Goal: Task Accomplishment & Management: Manage account settings

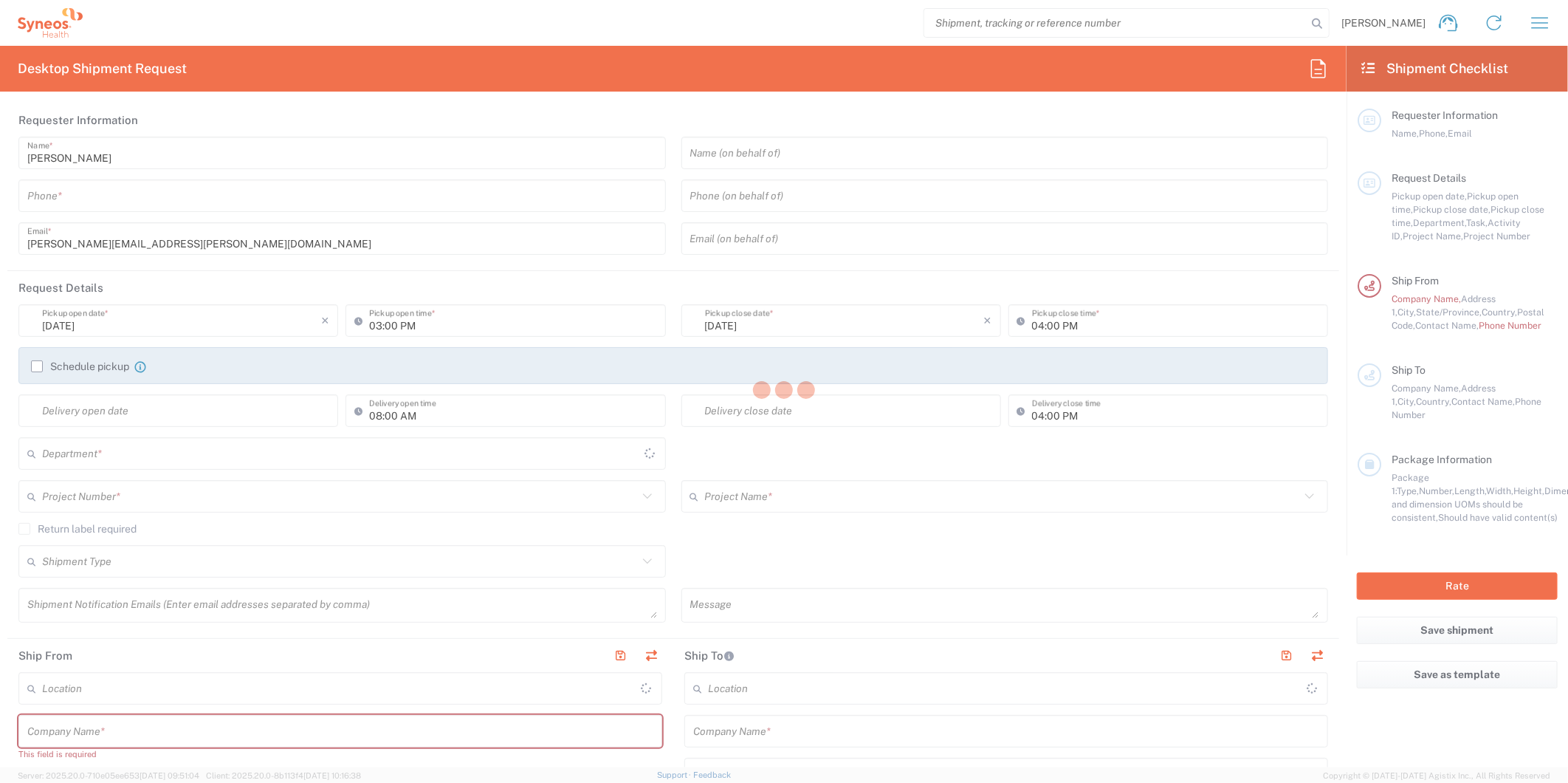
type input "8511"
type input "[US_STATE]"
type input "[GEOGRAPHIC_DATA]"
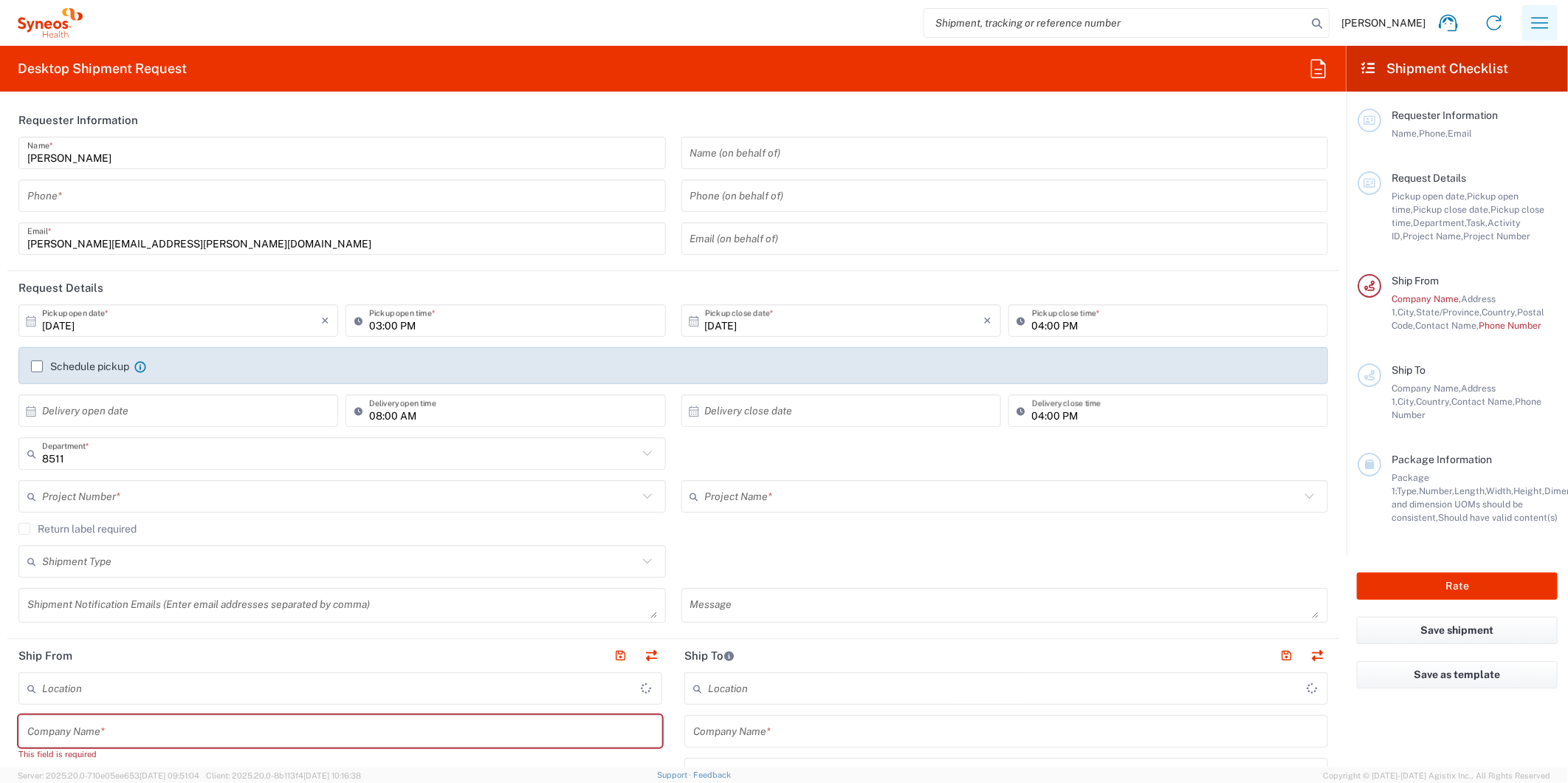
click at [1543, 24] on icon "button" at bounding box center [1539, 23] width 24 height 24
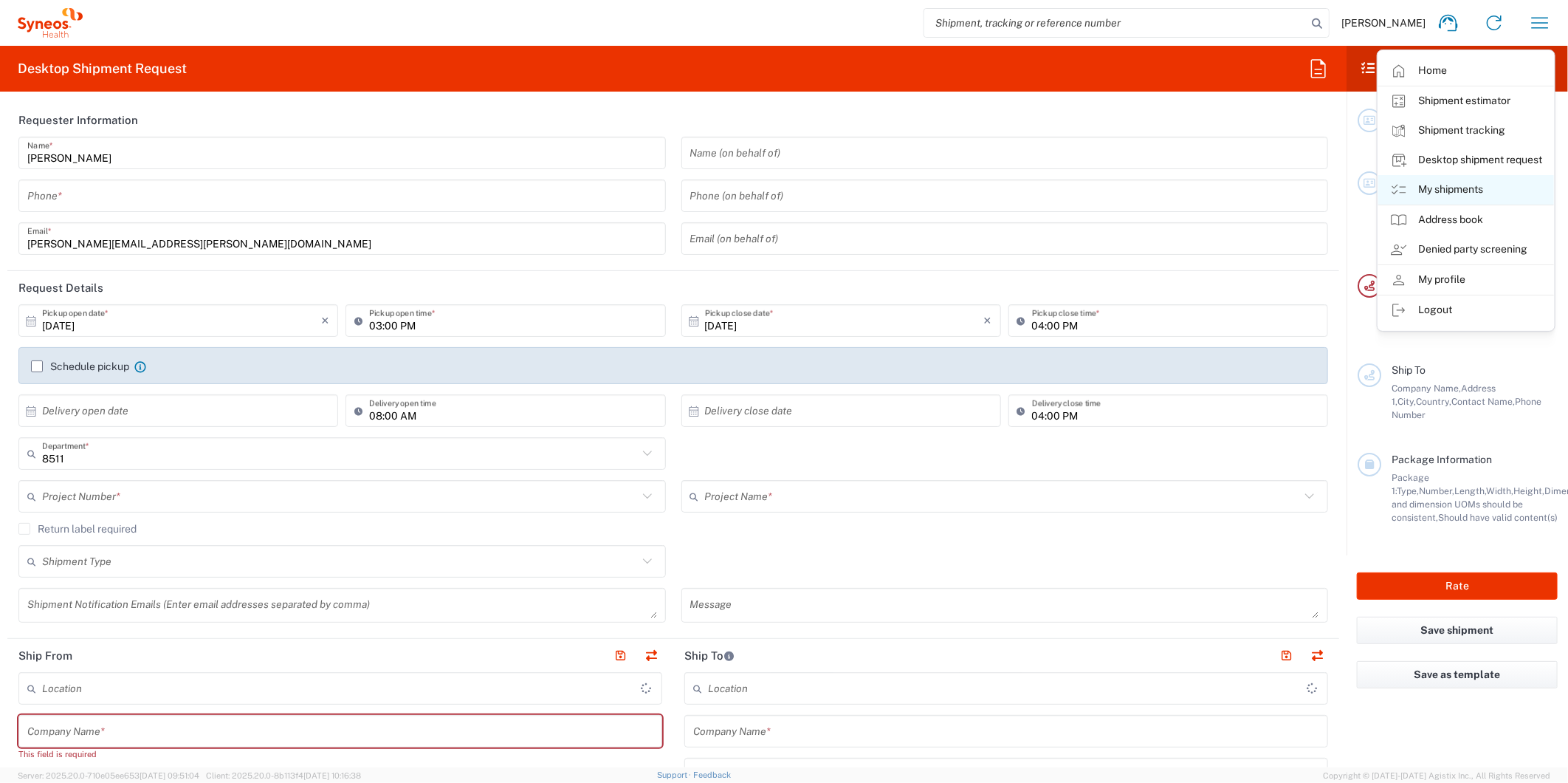
type input "Syneos Health, LLC-[GEOGRAPHIC_DATA] [GEOGRAPHIC_DATA] [GEOGRAPHIC_DATA]"
click at [1434, 188] on link "My shipments" at bounding box center [1465, 189] width 176 height 30
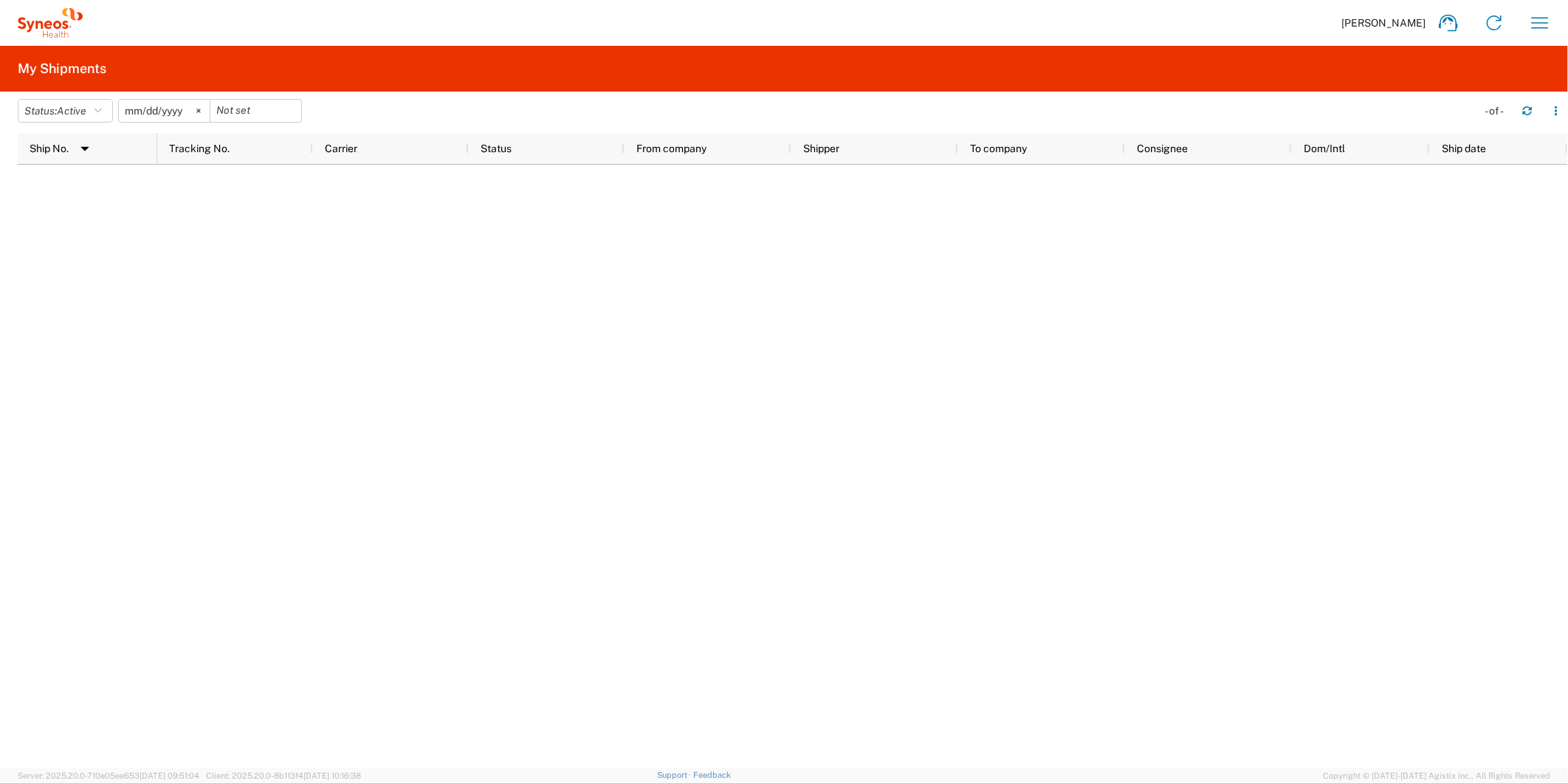
click at [61, 123] on agx-table-filter-chips "Status: Active Active All Approved Booked Canceled Delivered Denied New On Hold…" at bounding box center [742, 115] width 1451 height 34
click at [70, 111] on span "Active" at bounding box center [71, 110] width 30 height 12
click at [68, 182] on span "All" at bounding box center [104, 188] width 172 height 23
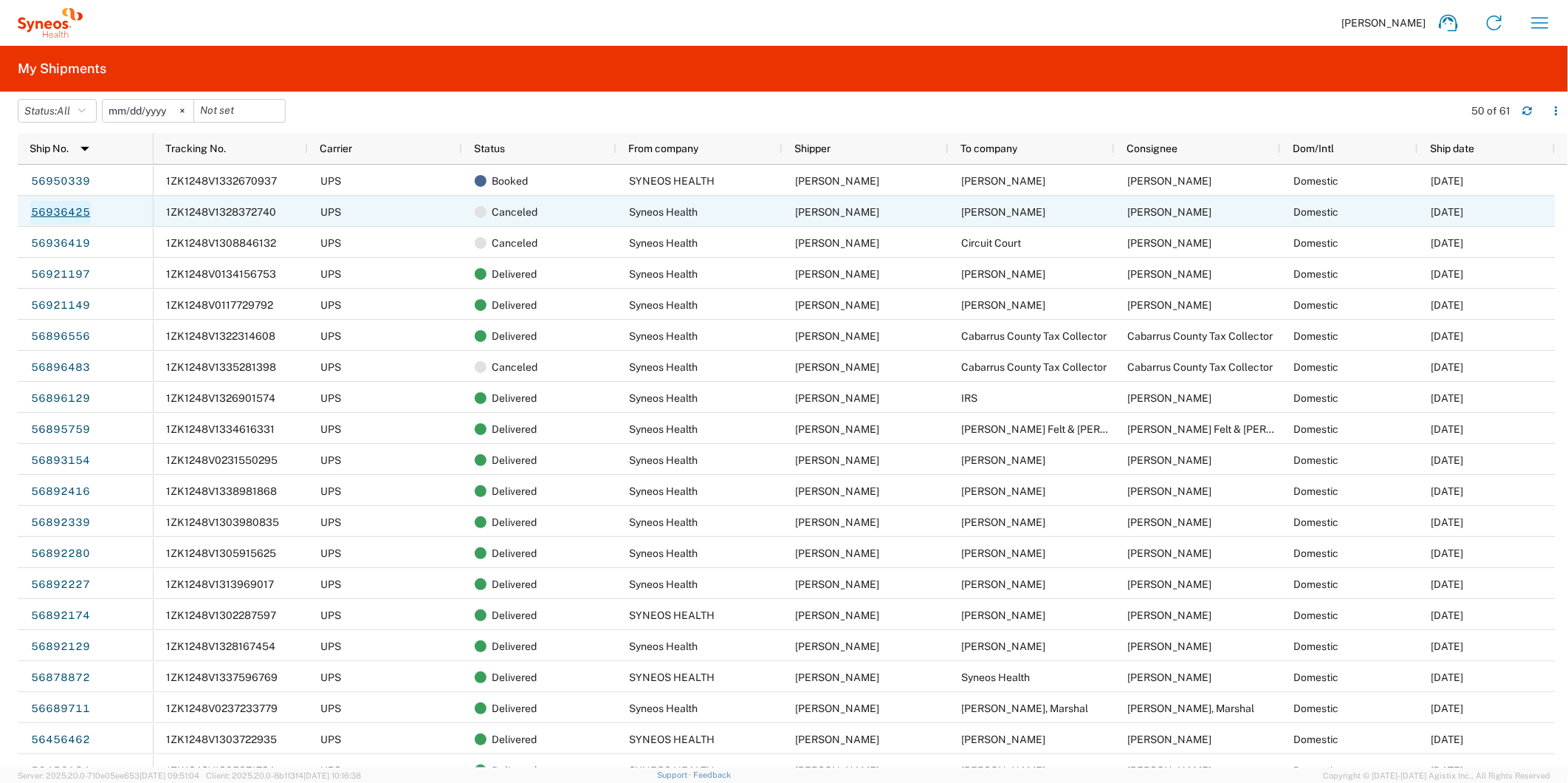
click at [71, 210] on link "56936425" at bounding box center [60, 212] width 60 height 24
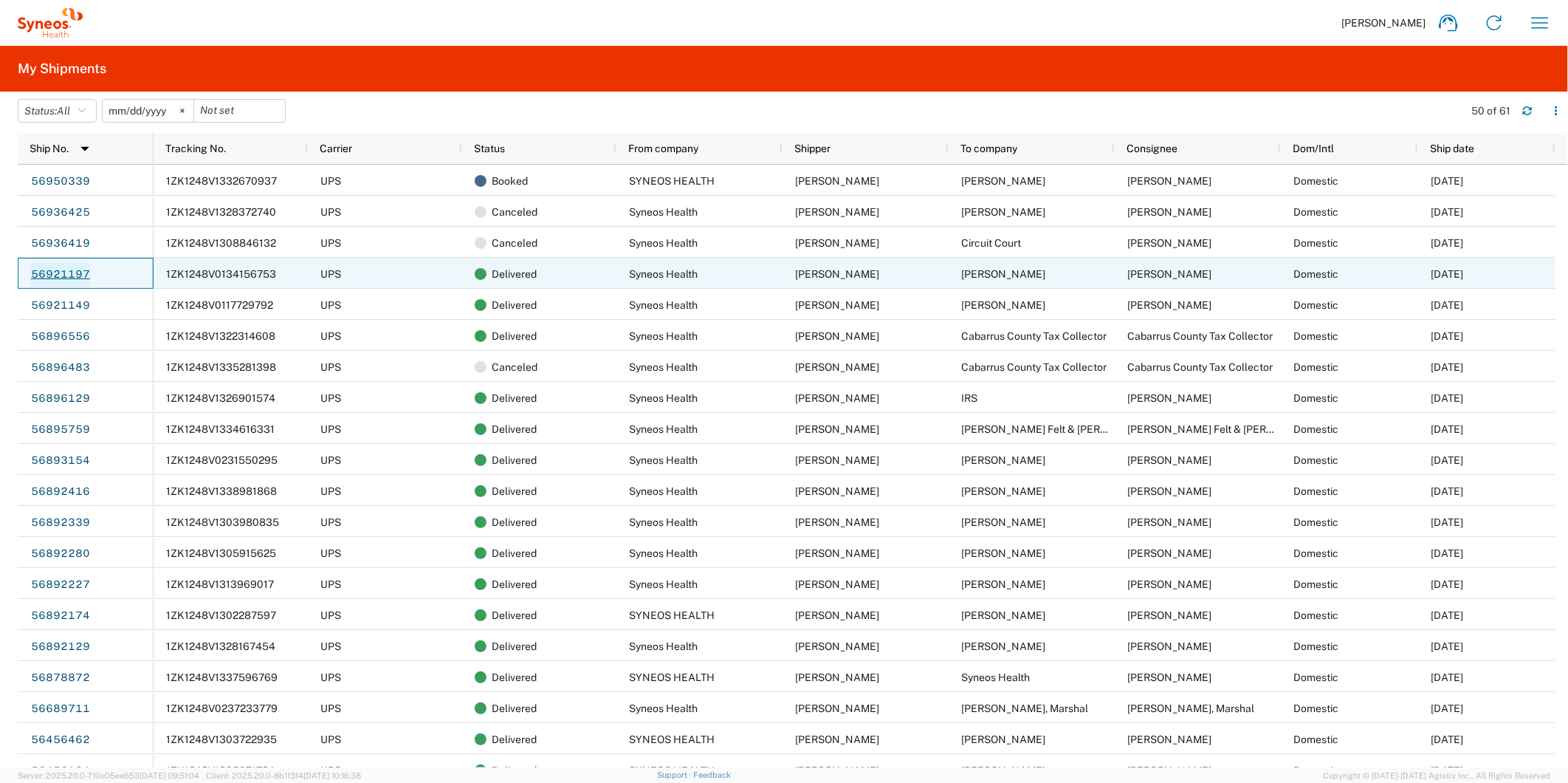
click at [63, 276] on link "56921197" at bounding box center [60, 275] width 60 height 24
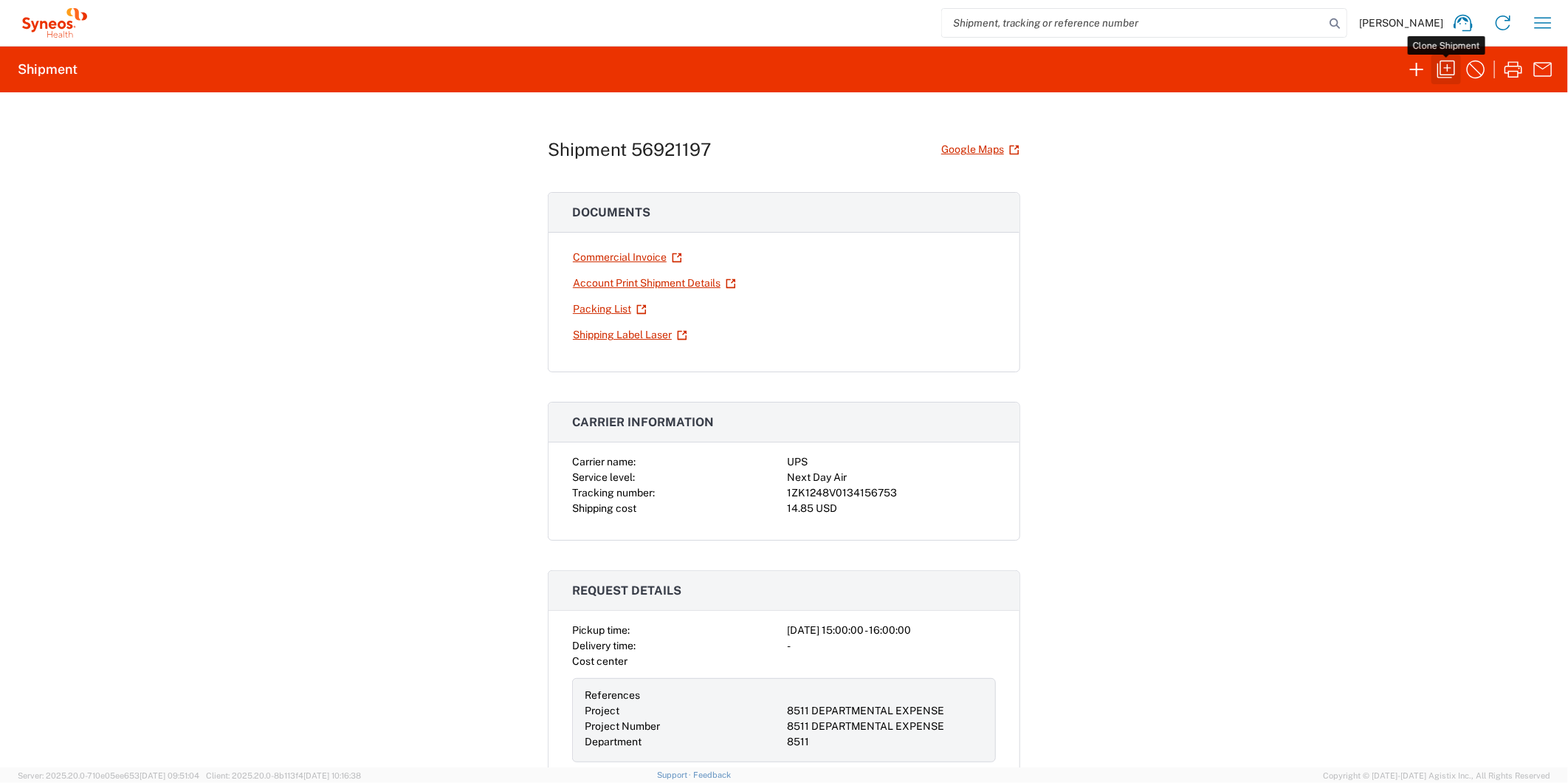
click at [1454, 67] on icon "button" at bounding box center [1446, 69] width 17 height 17
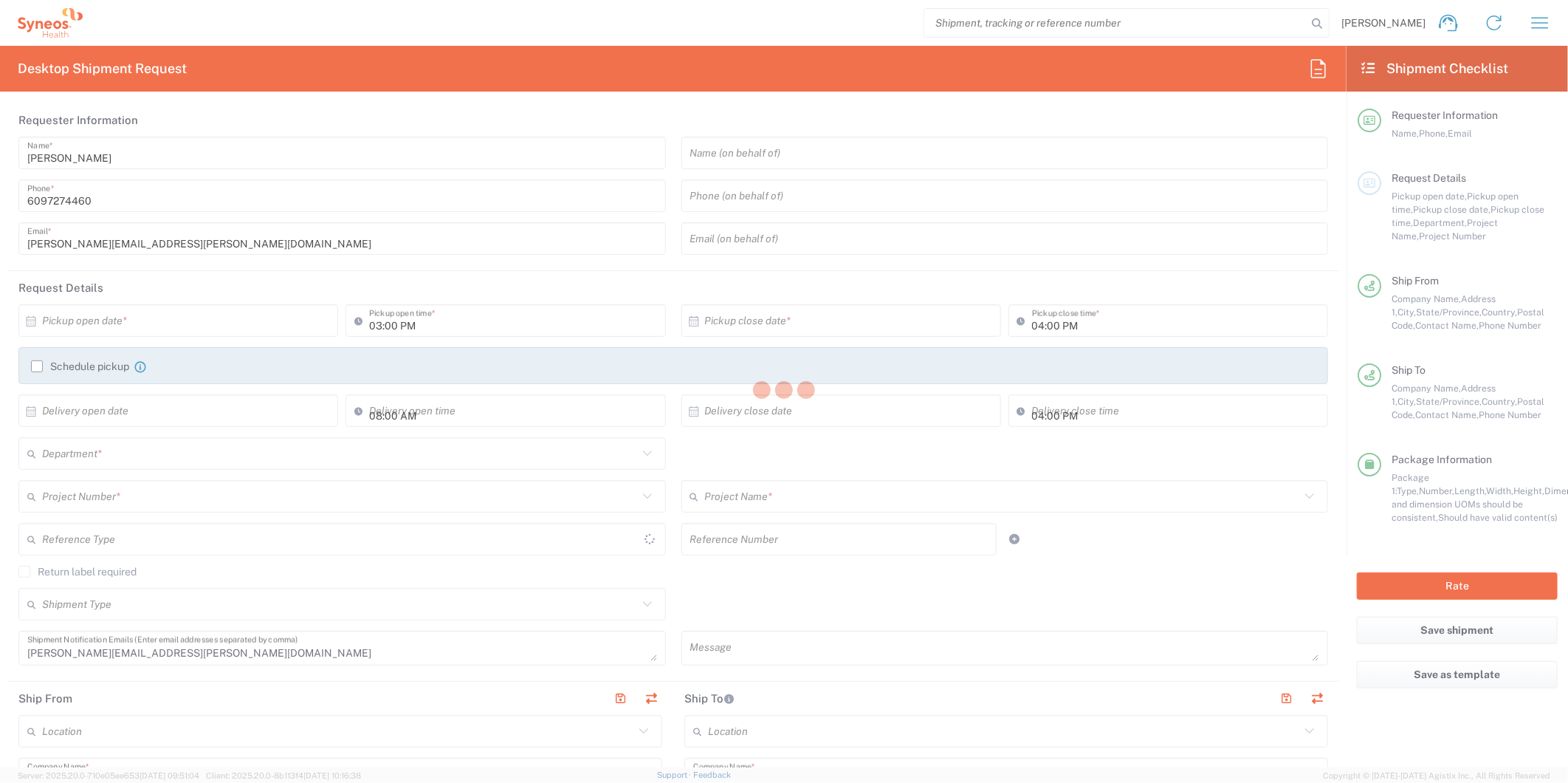
type input "[US_STATE]"
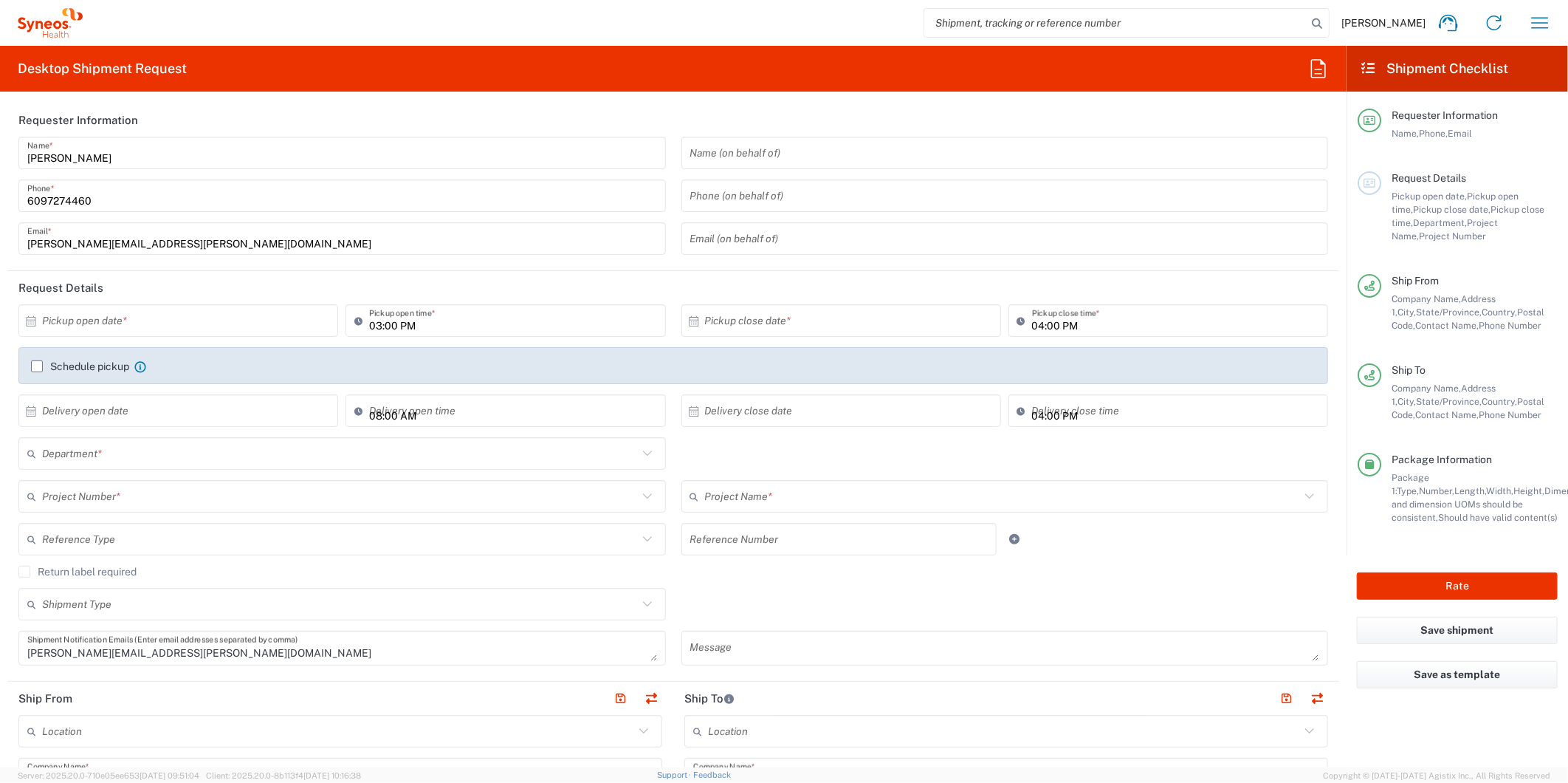
type input "Envelope"
type input "8511 DEPARTMENTAL EXPENSE"
type input "8511"
type input "8511 DEPARTMENTAL EXPENSE"
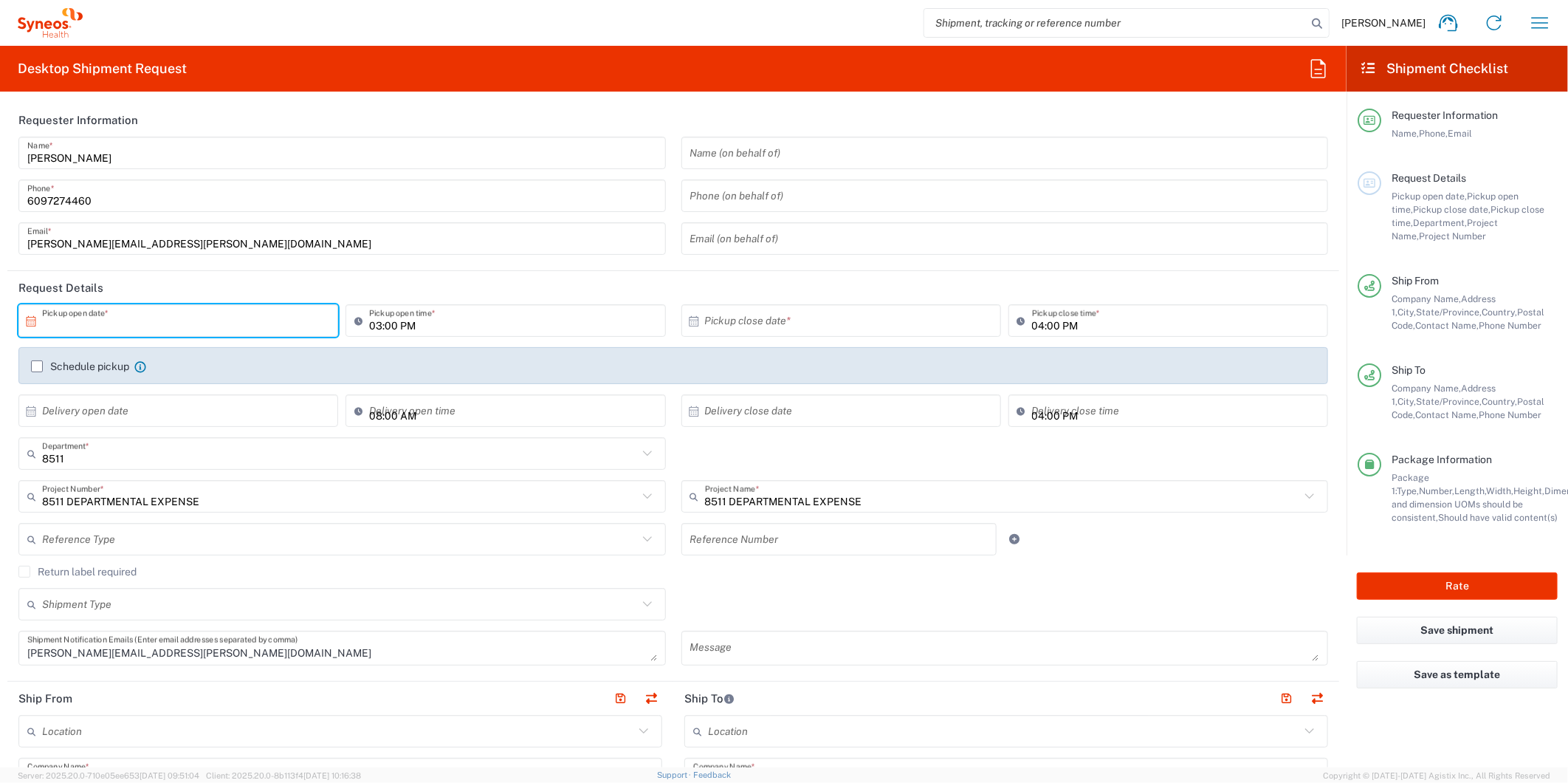
click at [162, 321] on input "text" at bounding box center [181, 321] width 279 height 26
click at [157, 481] on span "30" at bounding box center [158, 477] width 22 height 21
type input "[DATE]"
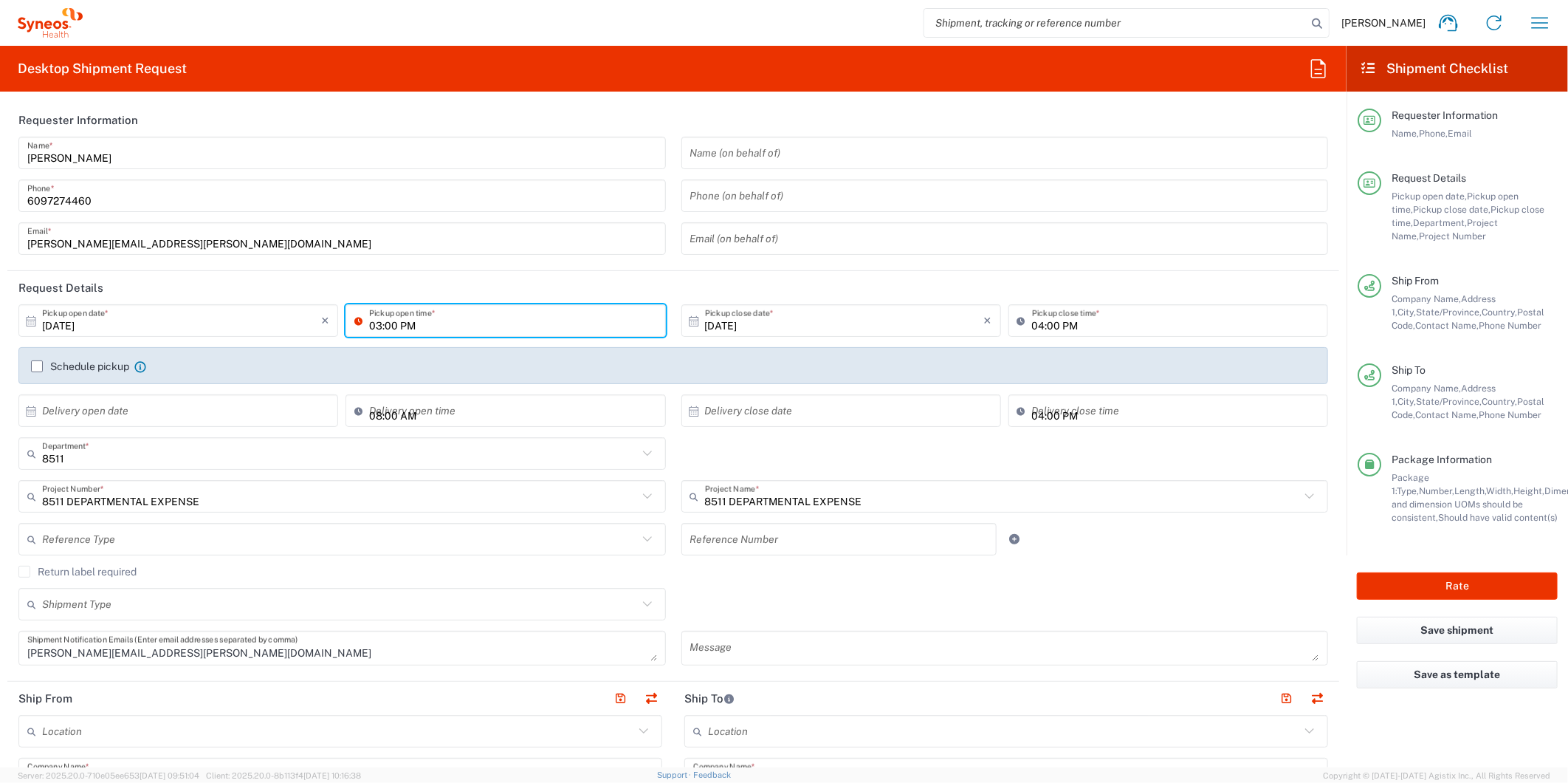
click at [418, 314] on input "03:00 PM" at bounding box center [512, 321] width 287 height 26
click at [217, 333] on div "[DATE] × Pickup open date *" at bounding box center [178, 321] width 320 height 33
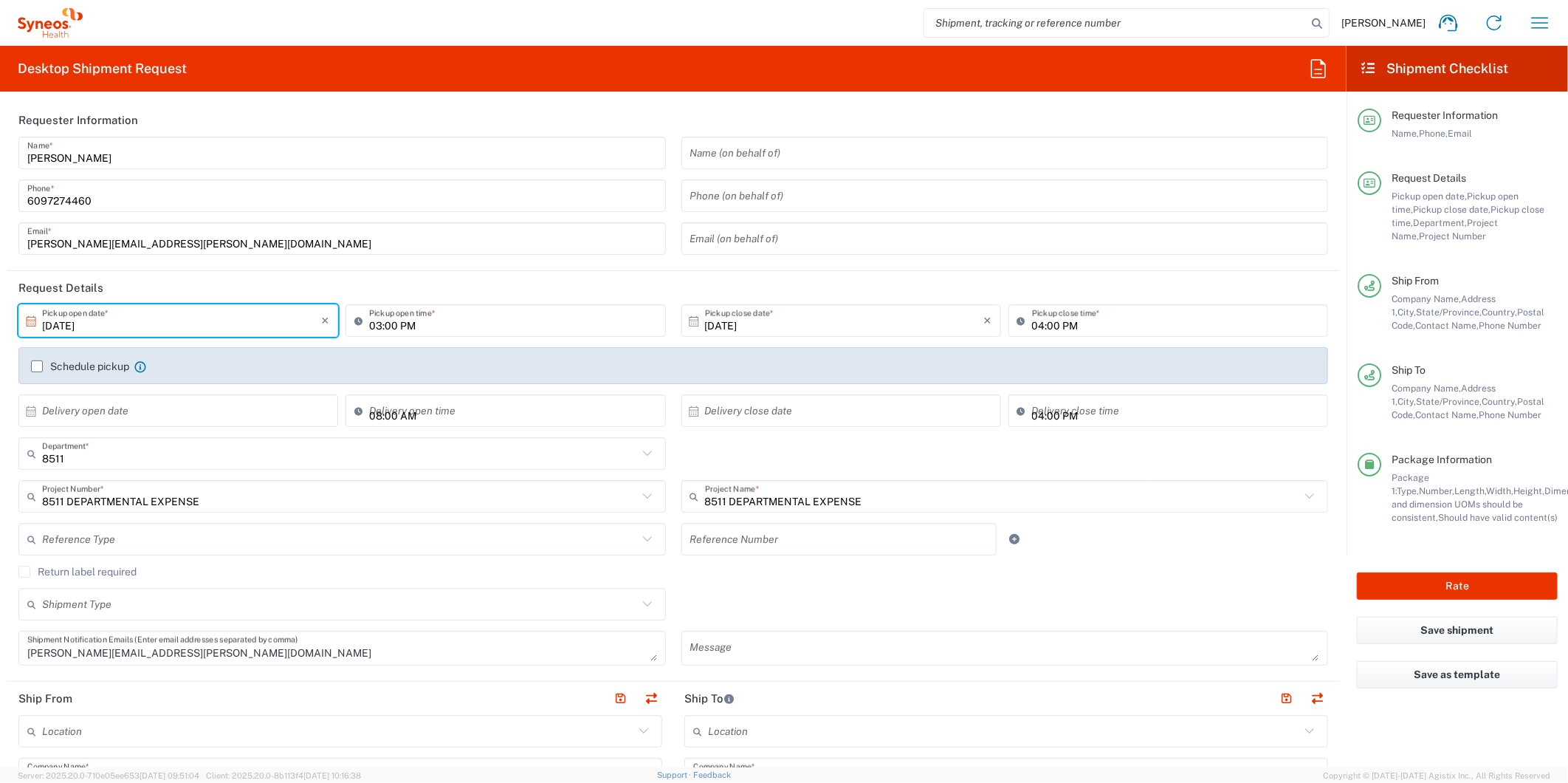
click at [214, 323] on input "[DATE]" at bounding box center [181, 321] width 279 height 26
click at [259, 350] on span "›" at bounding box center [254, 349] width 22 height 17
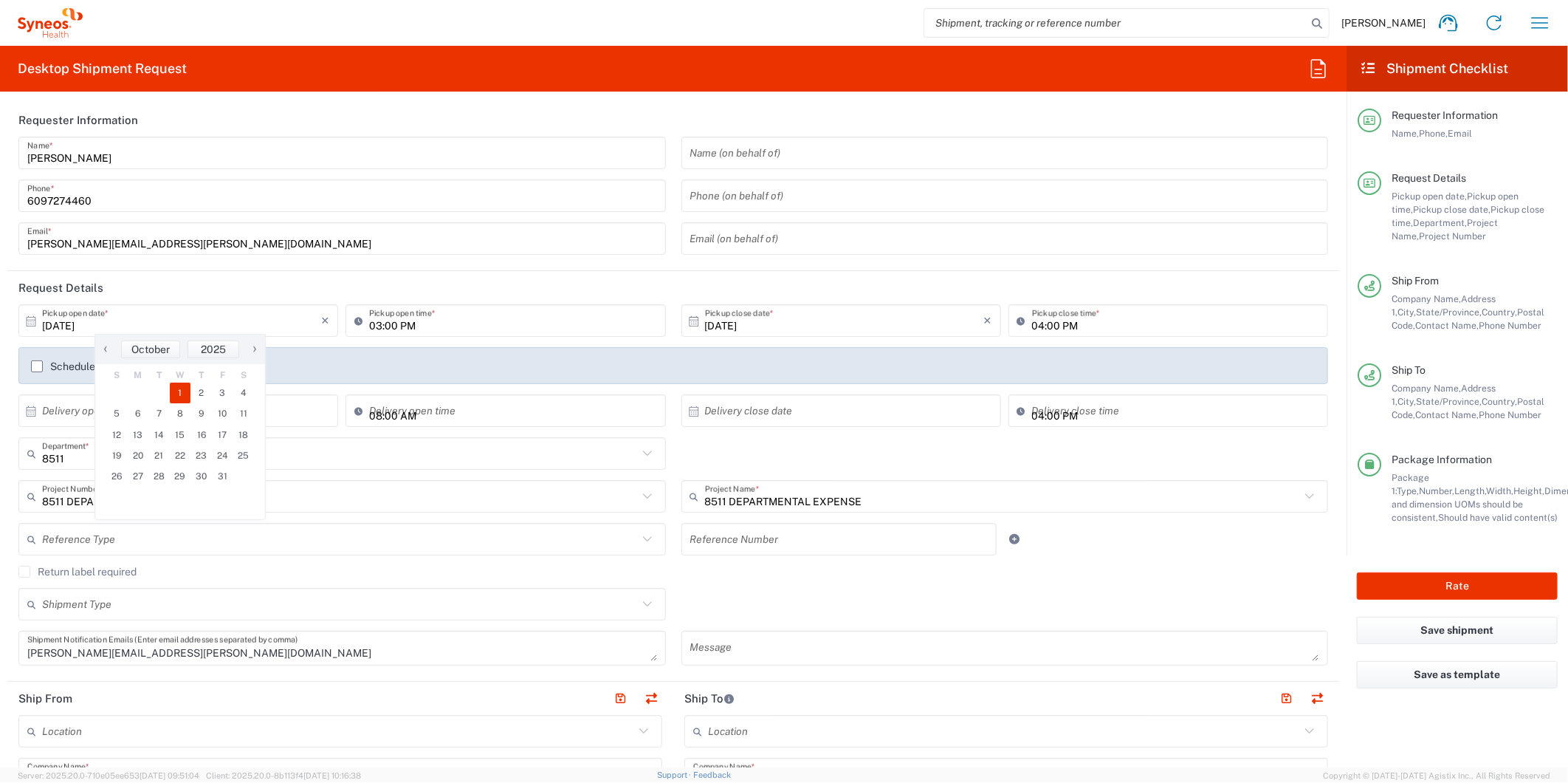
click at [185, 393] on span "1" at bounding box center [181, 393] width 21 height 21
type input "[DATE]"
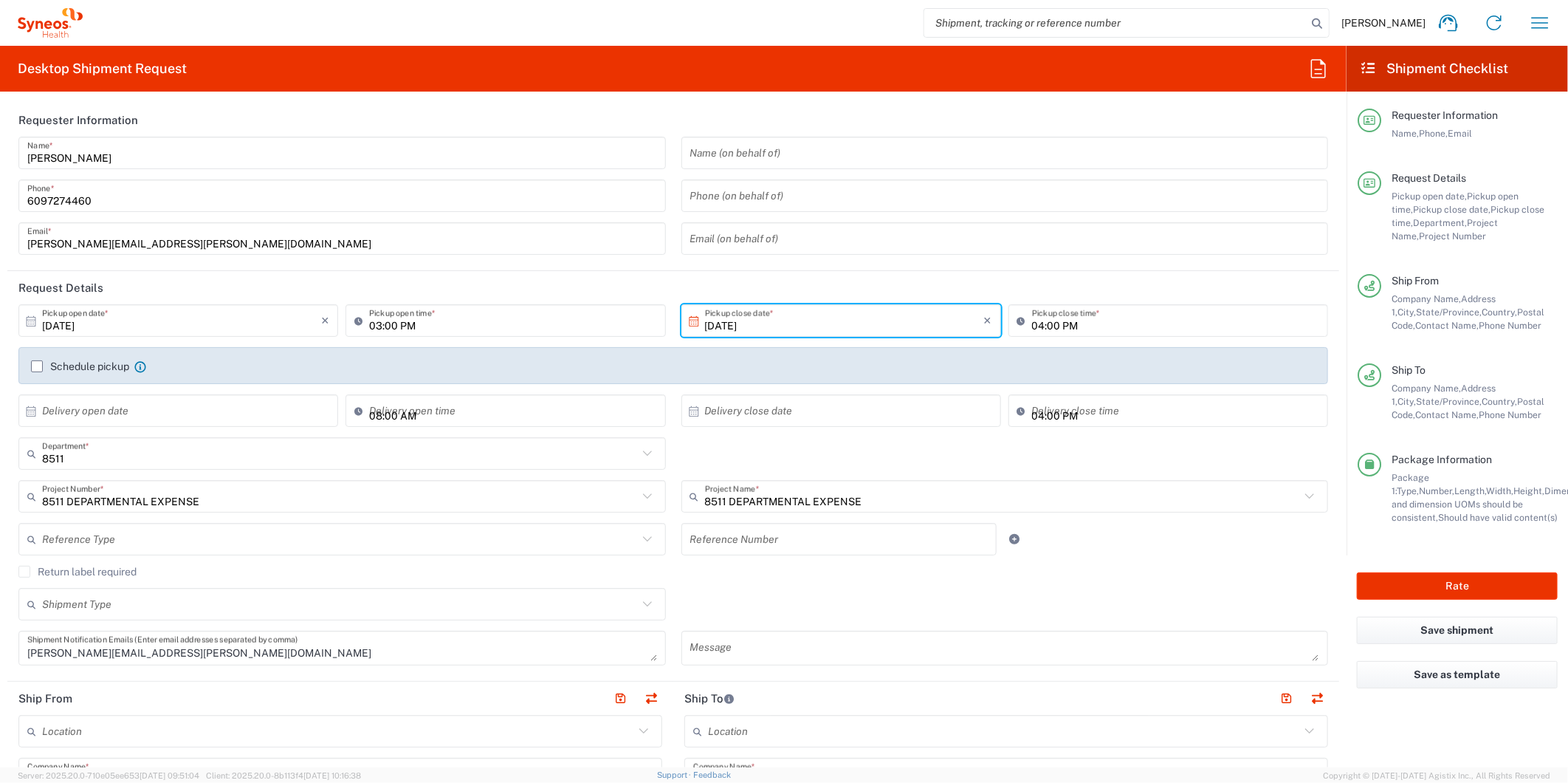
click at [480, 325] on input "03:00 PM" at bounding box center [512, 321] width 287 height 26
click at [718, 324] on input "[DATE]" at bounding box center [844, 321] width 279 height 26
click at [840, 393] on span "1" at bounding box center [836, 393] width 21 height 21
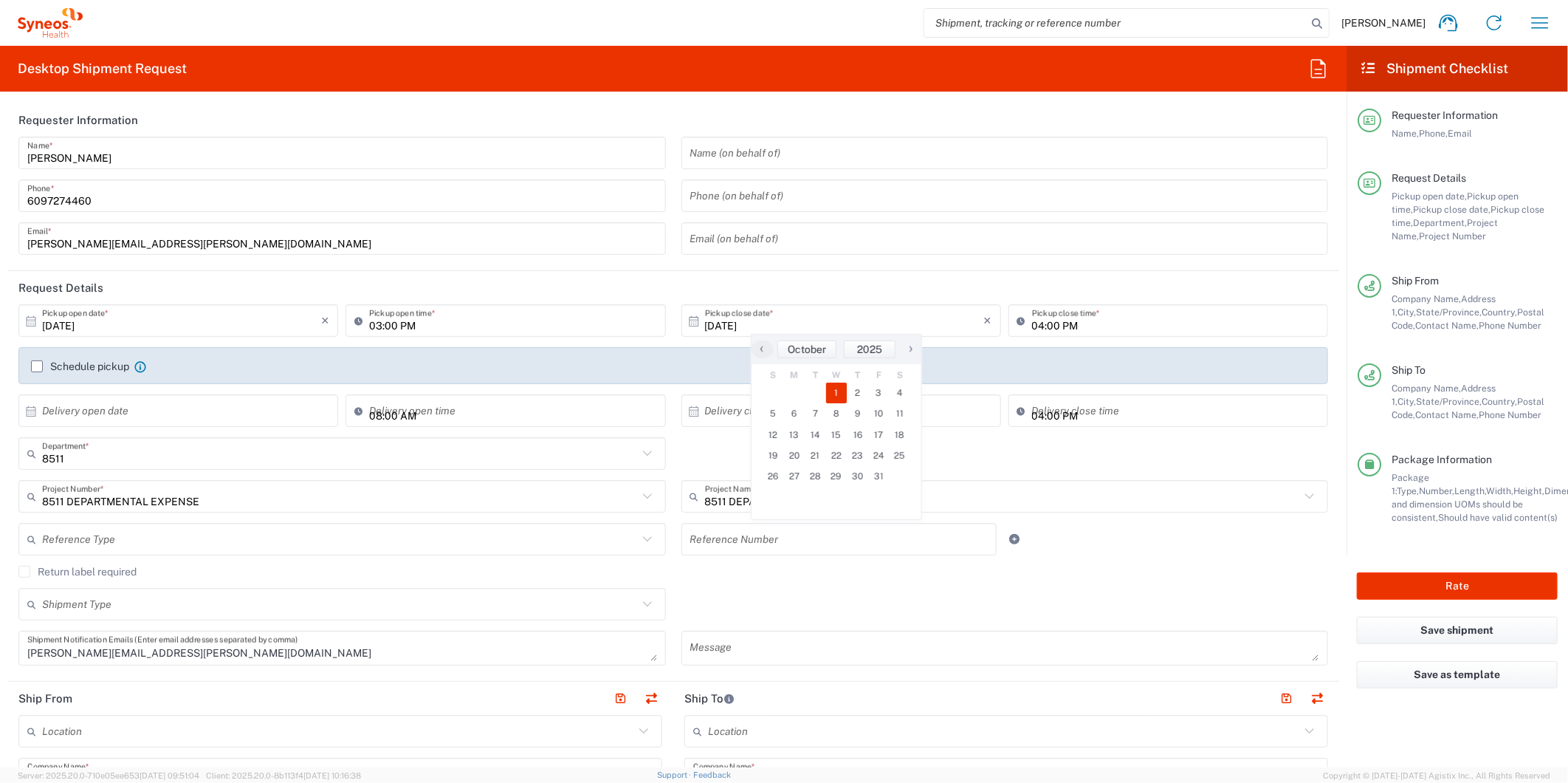
click at [953, 581] on div "Return label required" at bounding box center [673, 576] width 1310 height 22
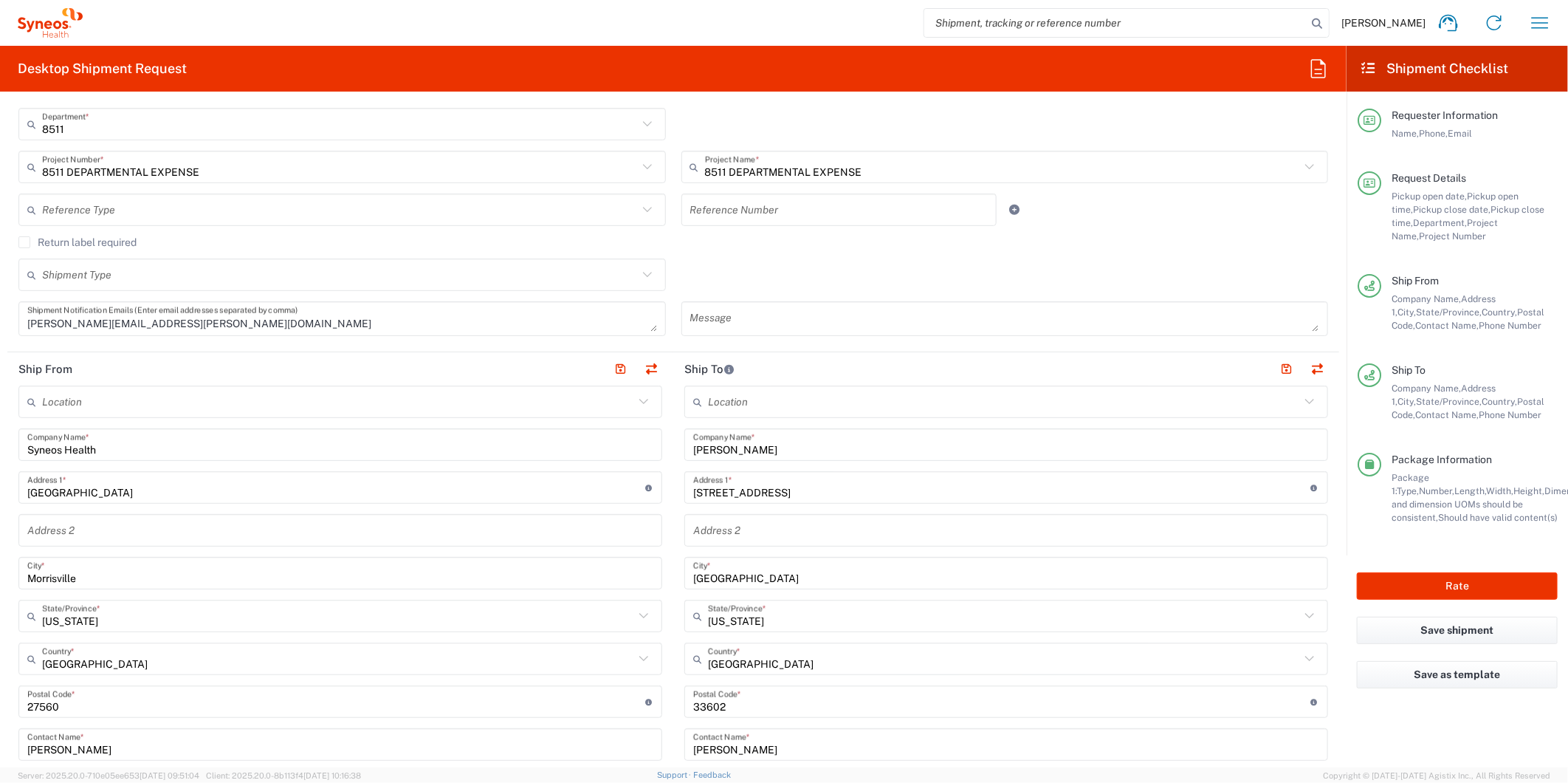
scroll to position [410, 0]
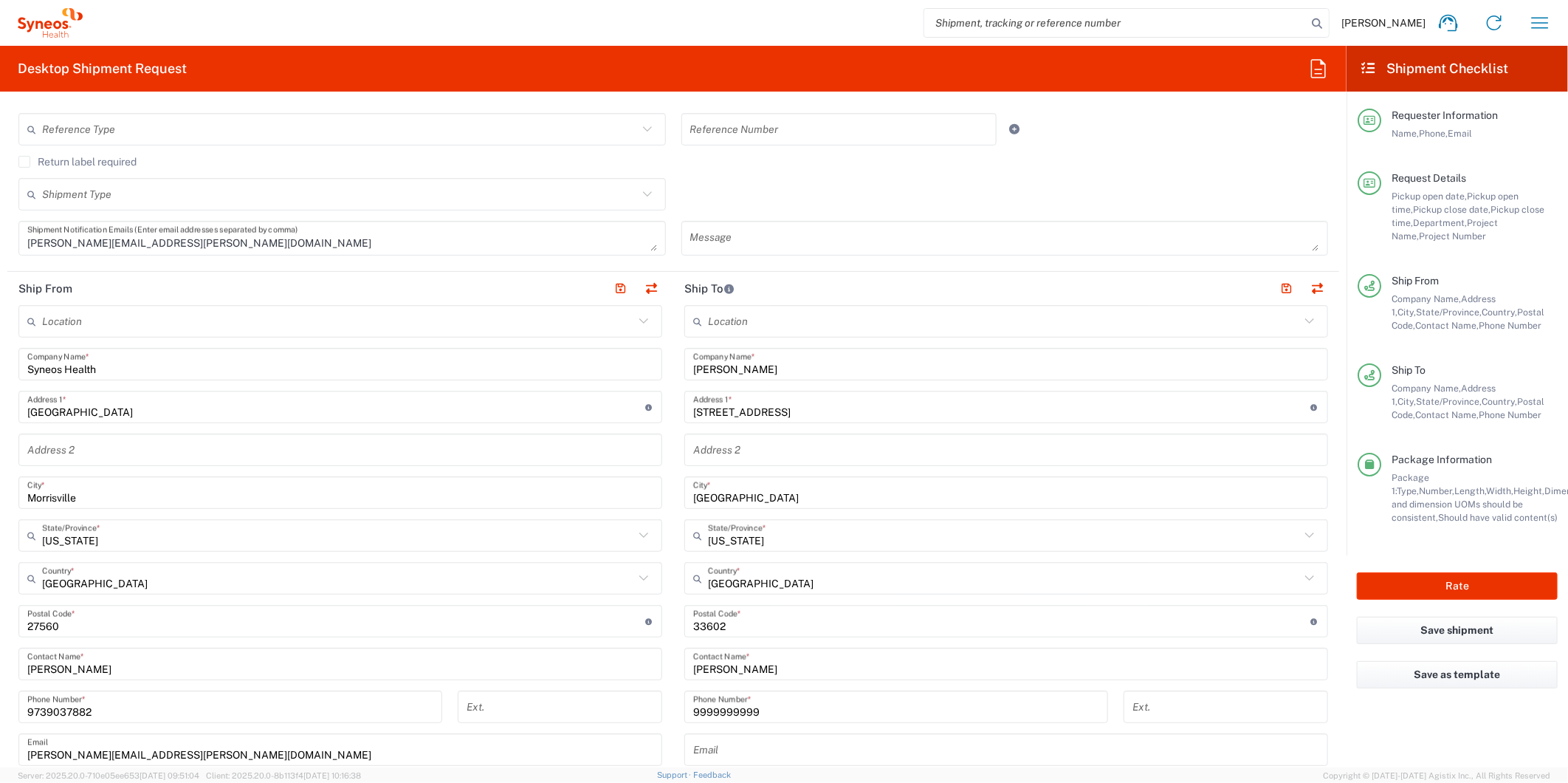
click at [812, 369] on input "[PERSON_NAME]" at bounding box center [1006, 364] width 626 height 26
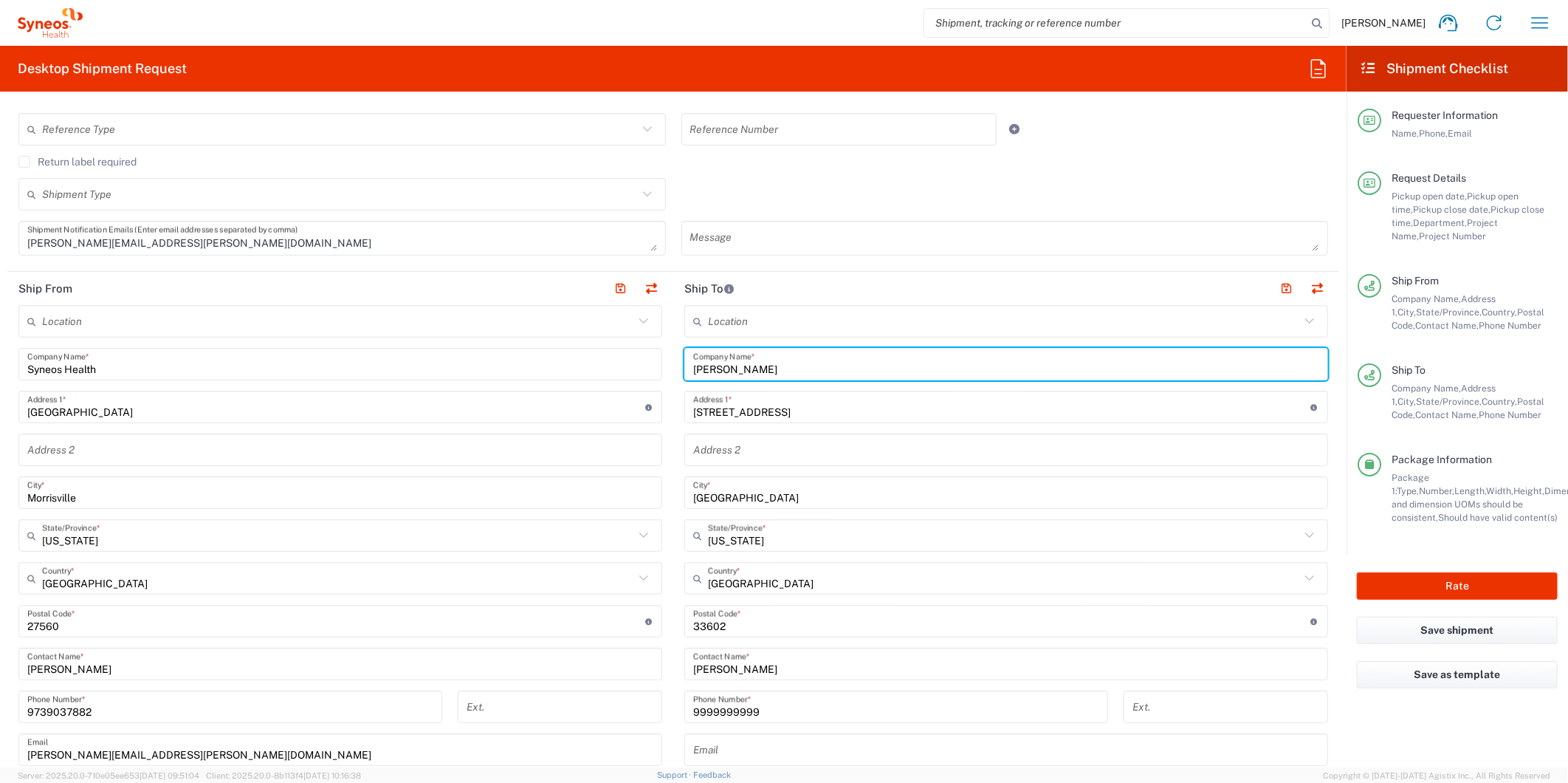
paste input "[PERSON_NAME]"
click at [812, 372] on input "[PERSON_NAME]" at bounding box center [1006, 364] width 626 height 26
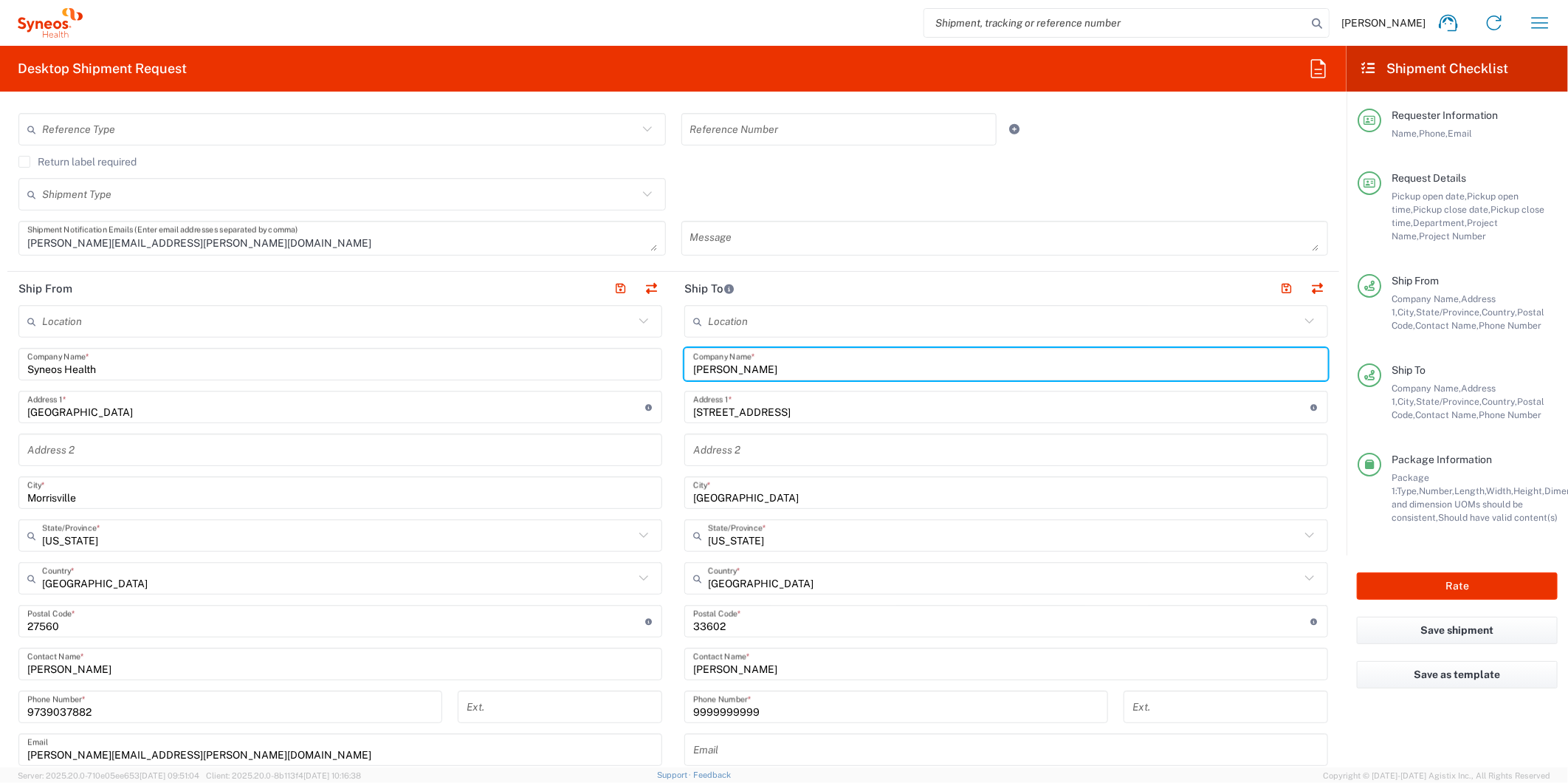
paste input "text"
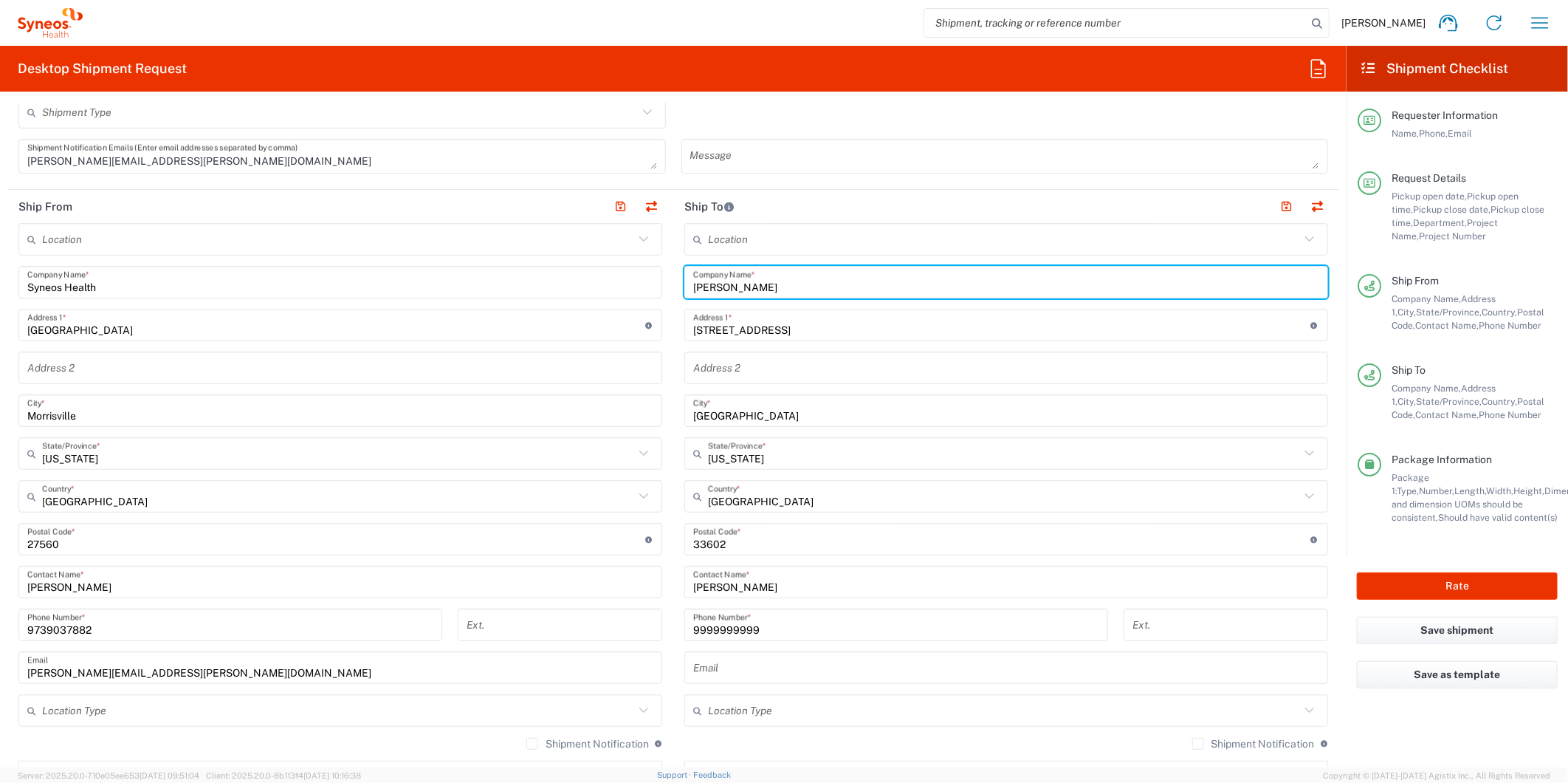
type input "[PERSON_NAME]"
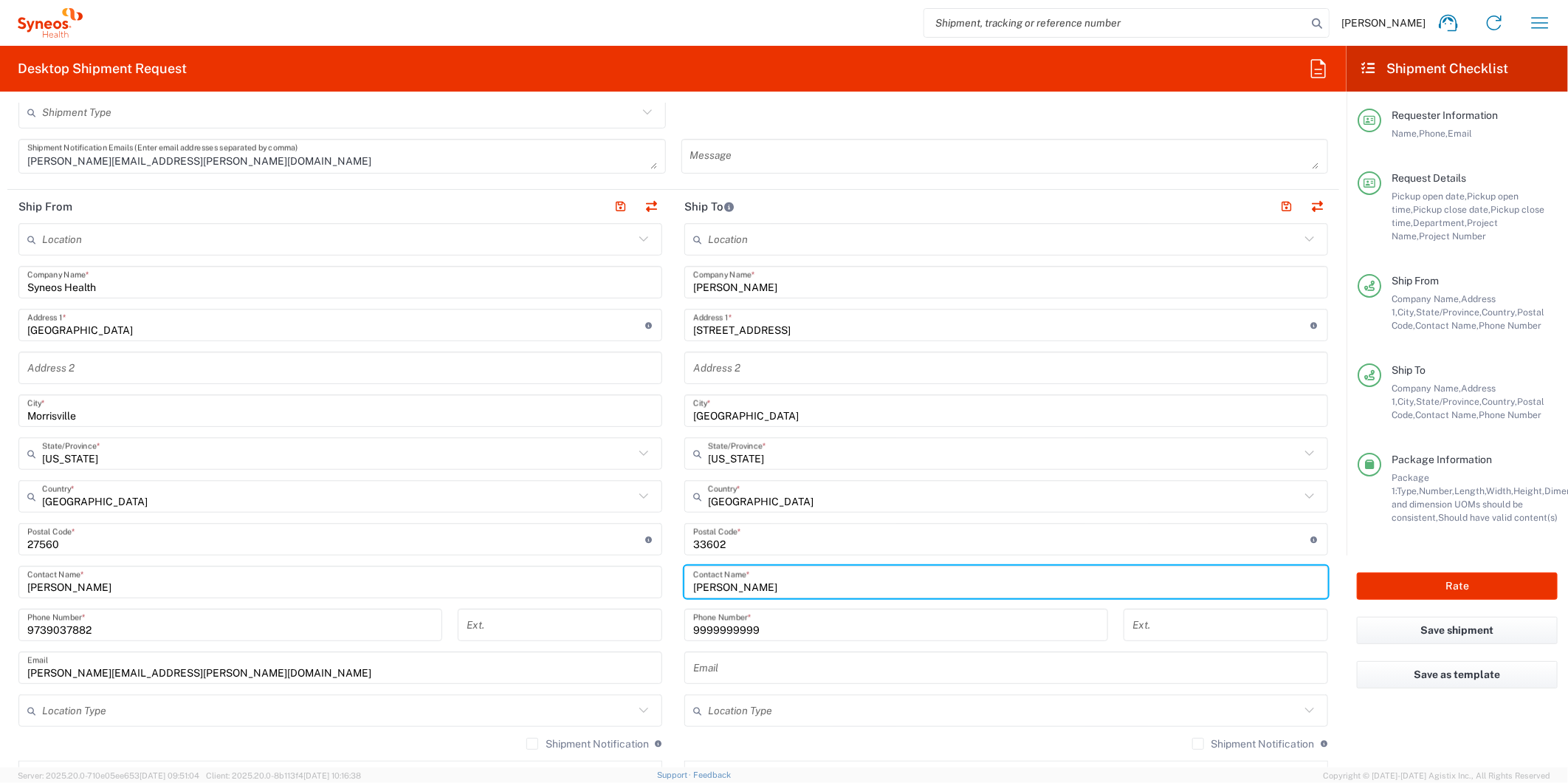
click at [769, 588] on input "[PERSON_NAME]" at bounding box center [1006, 582] width 626 height 26
paste input "[PERSON_NAME]"
type input "[PERSON_NAME]"
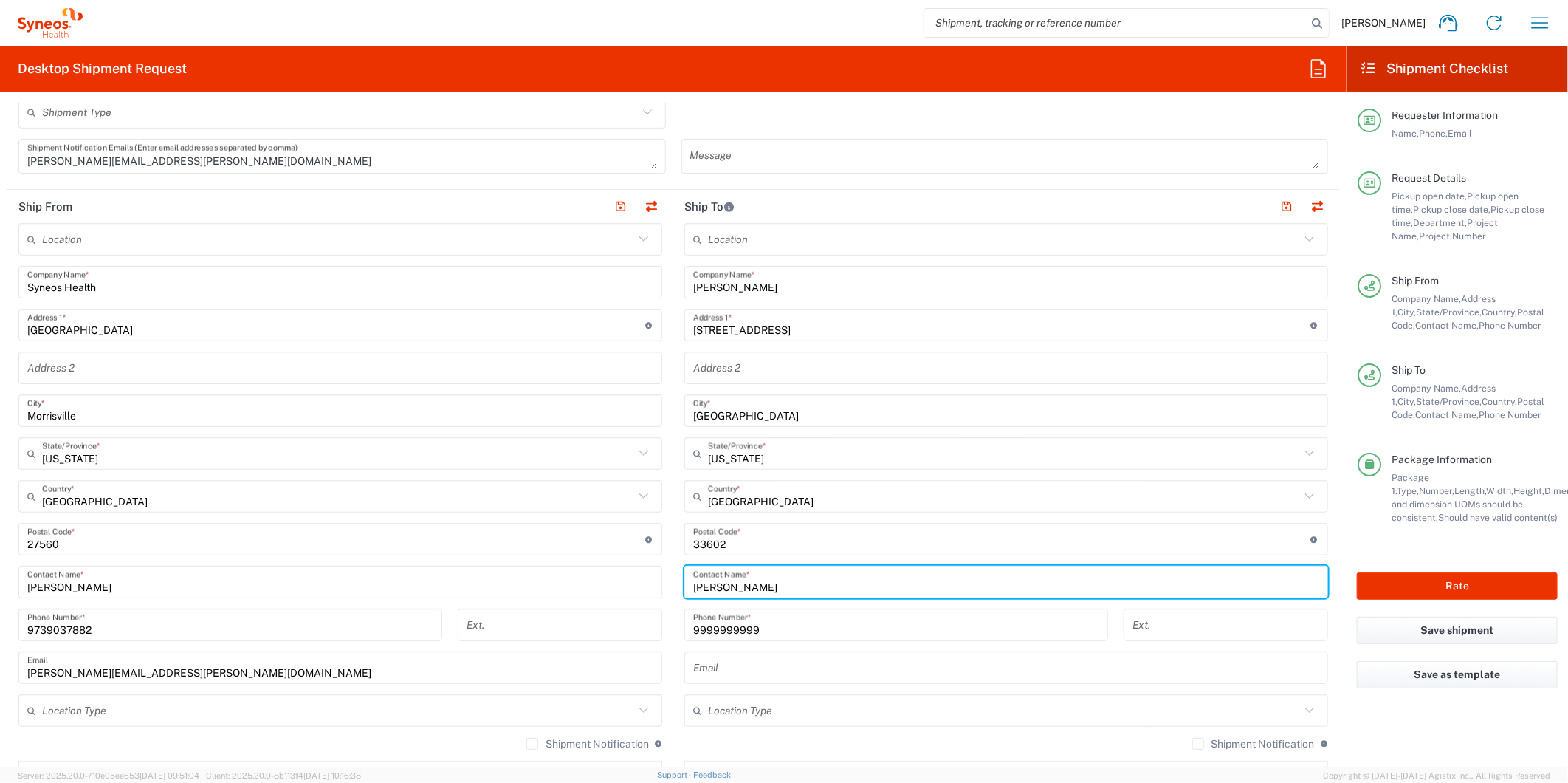
click at [789, 329] on input "[STREET_ADDRESS]" at bounding box center [1001, 325] width 617 height 26
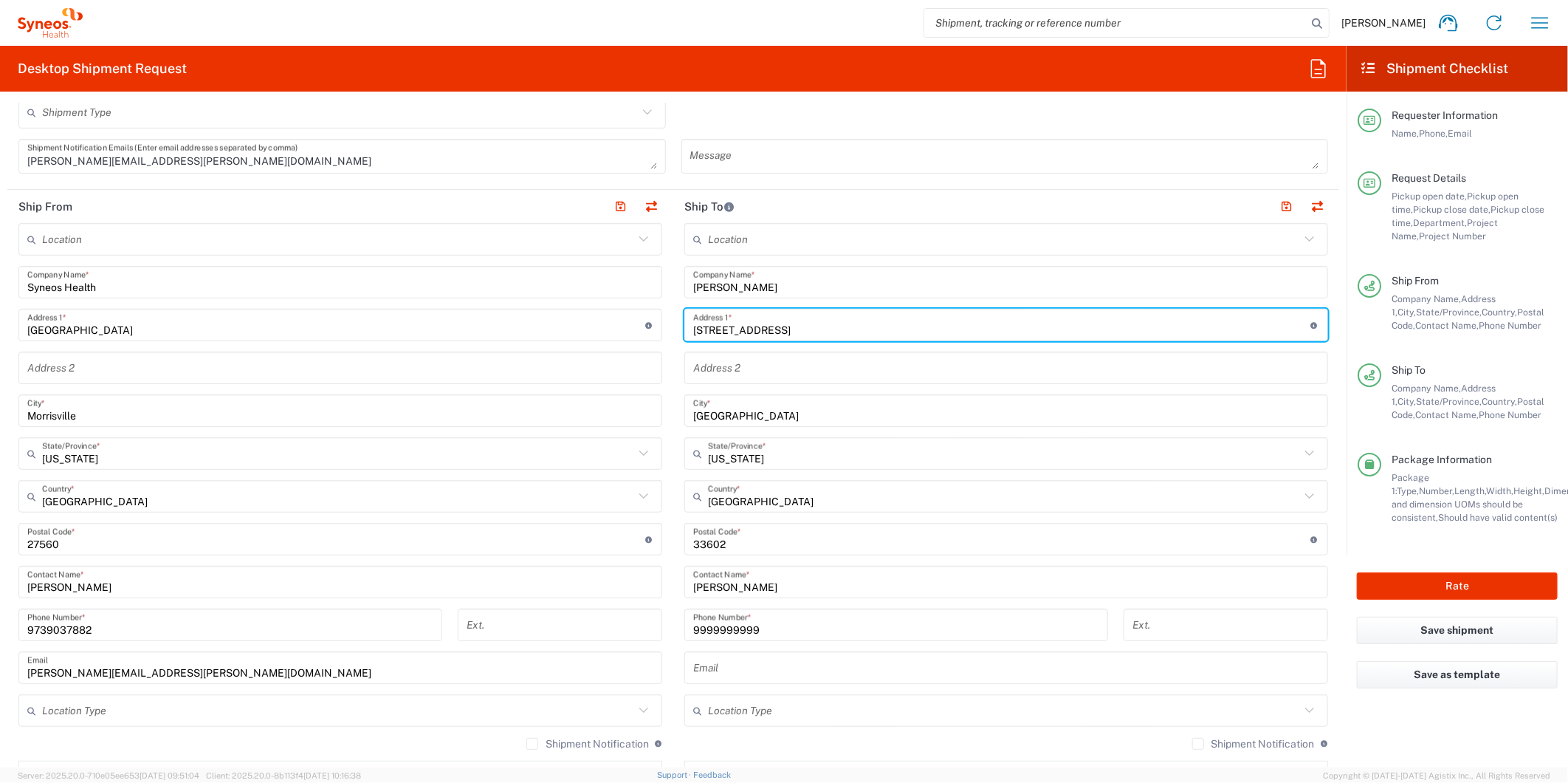
click at [790, 329] on input "[STREET_ADDRESS]" at bounding box center [1001, 325] width 617 height 26
paste input "[STREET_ADDRESS]"
type input "[STREET_ADDRESS]"
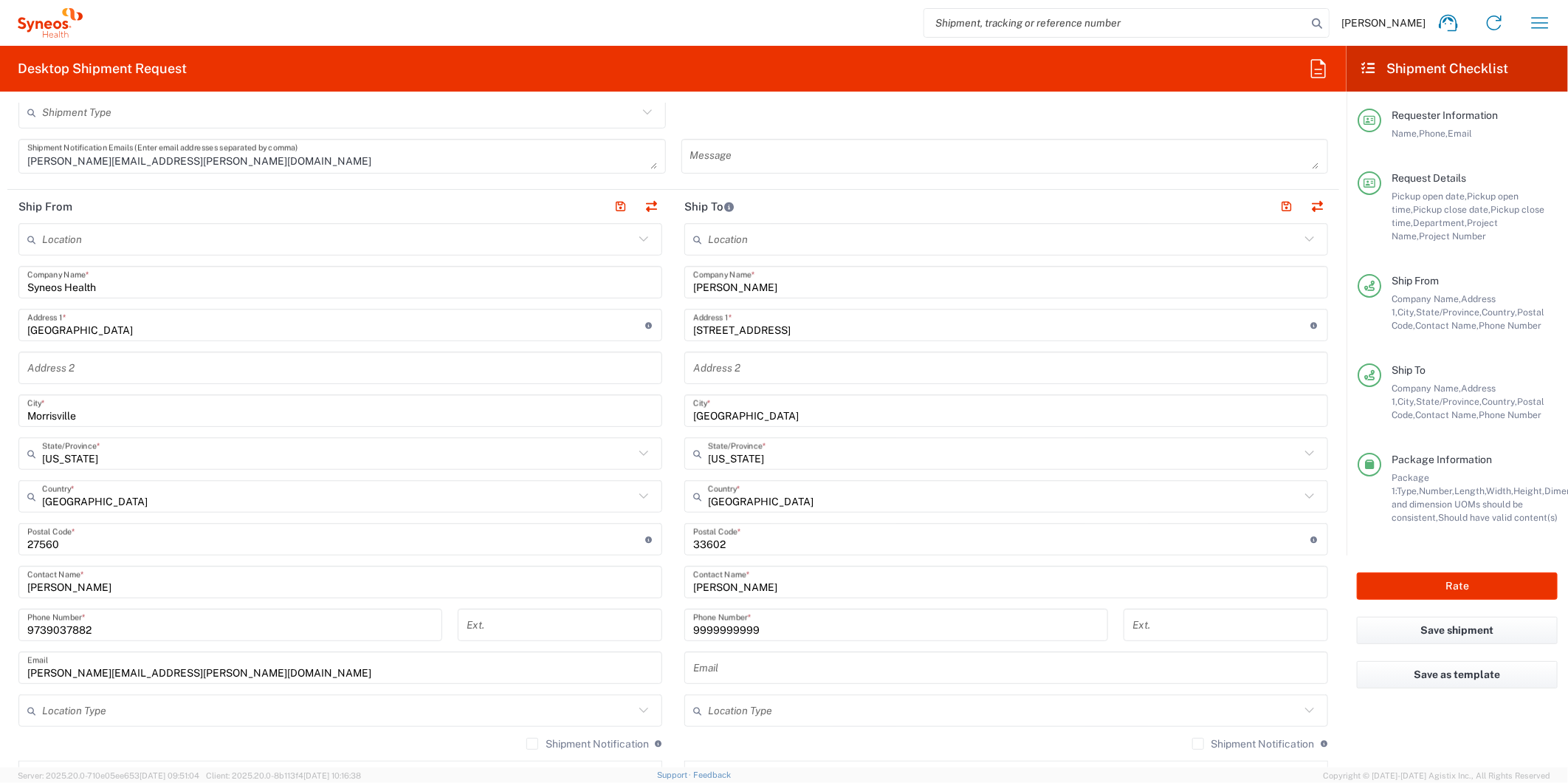
click at [761, 412] on input "[GEOGRAPHIC_DATA]" at bounding box center [1006, 410] width 626 height 26
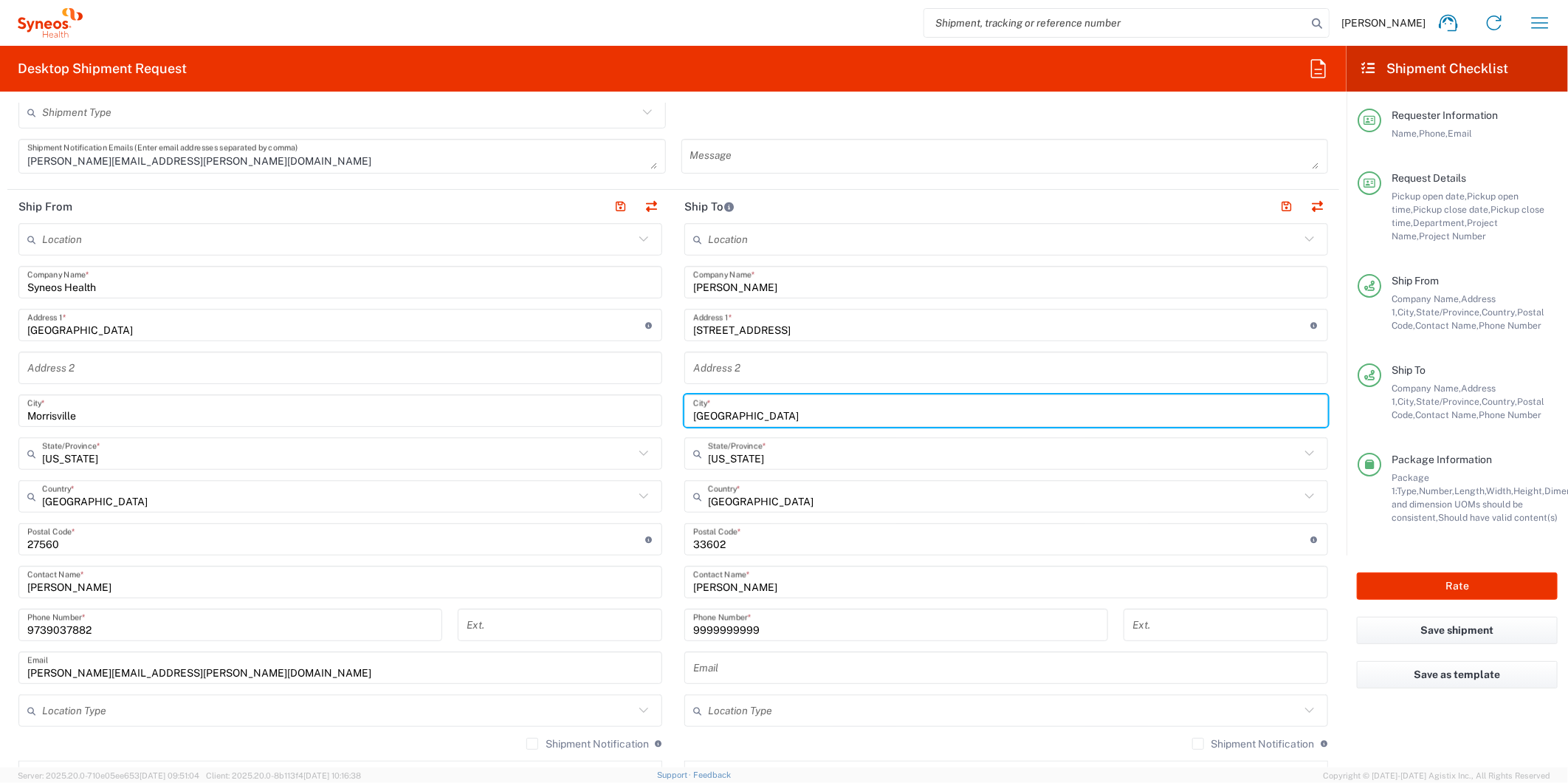
paste input "Bloomsbury"
type input "Bloomsbury"
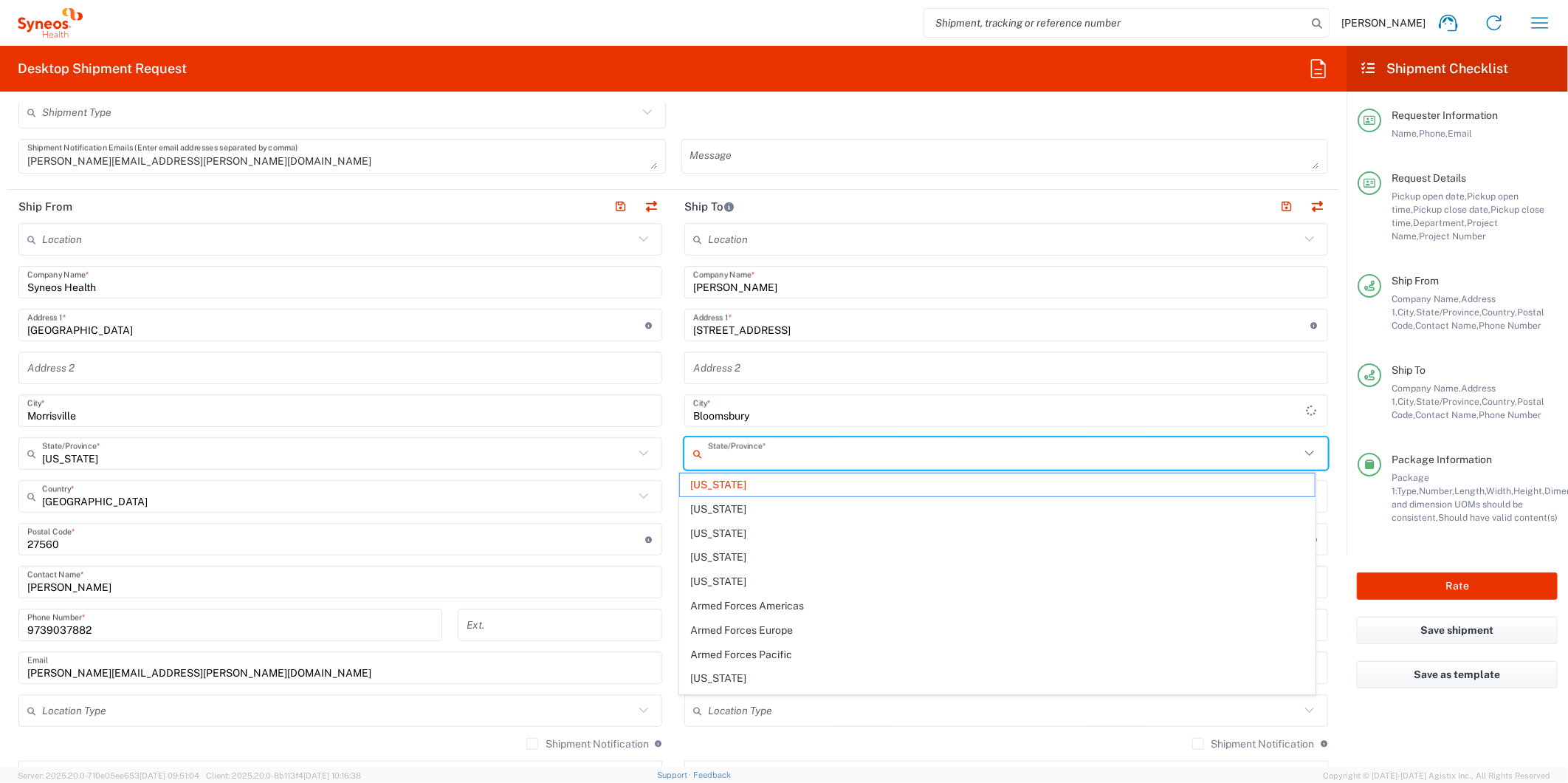
click at [749, 458] on input "text" at bounding box center [1003, 453] width 591 height 26
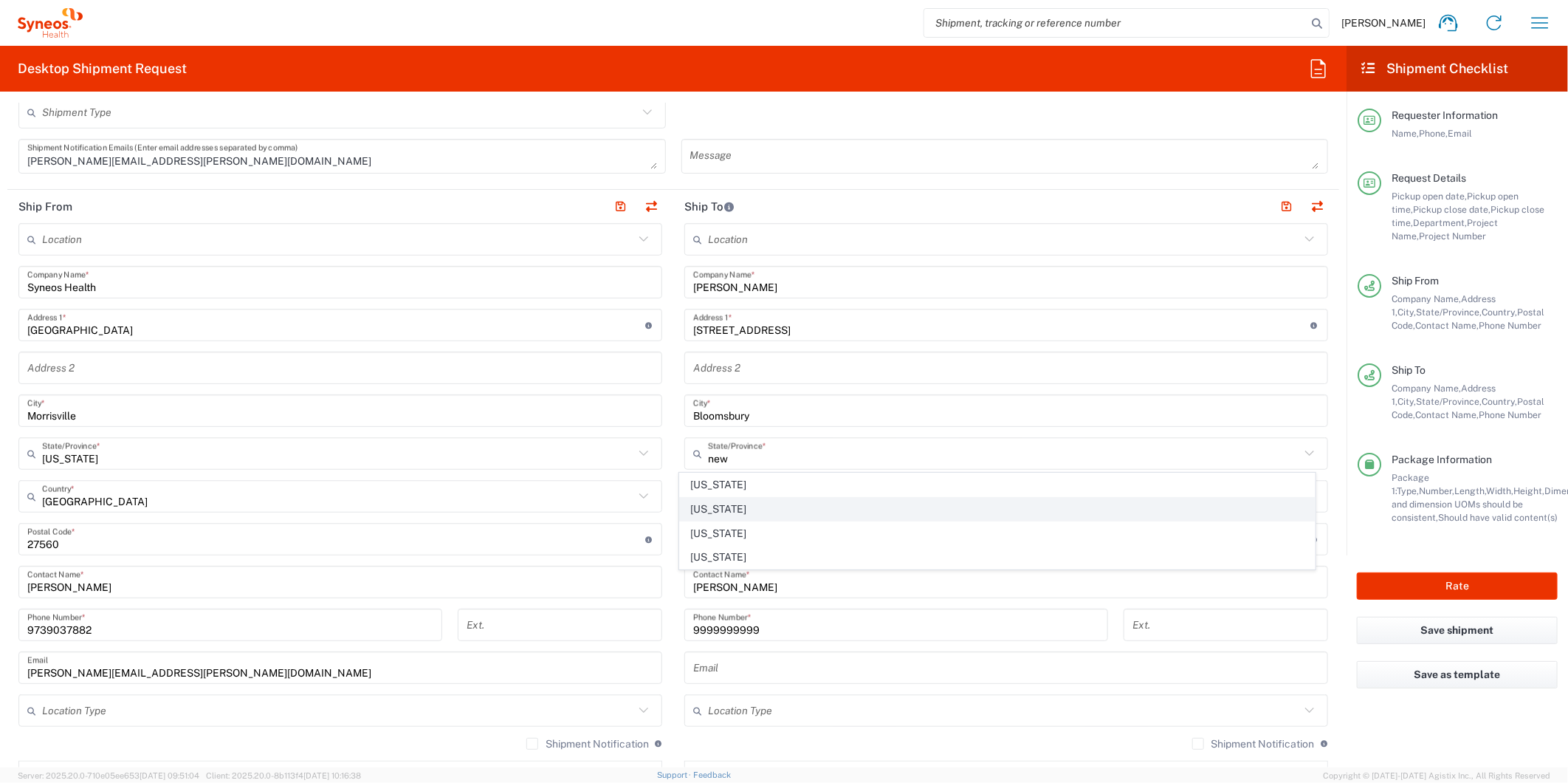
click at [707, 508] on span "[US_STATE]" at bounding box center [997, 509] width 635 height 23
type input "[US_STATE]"
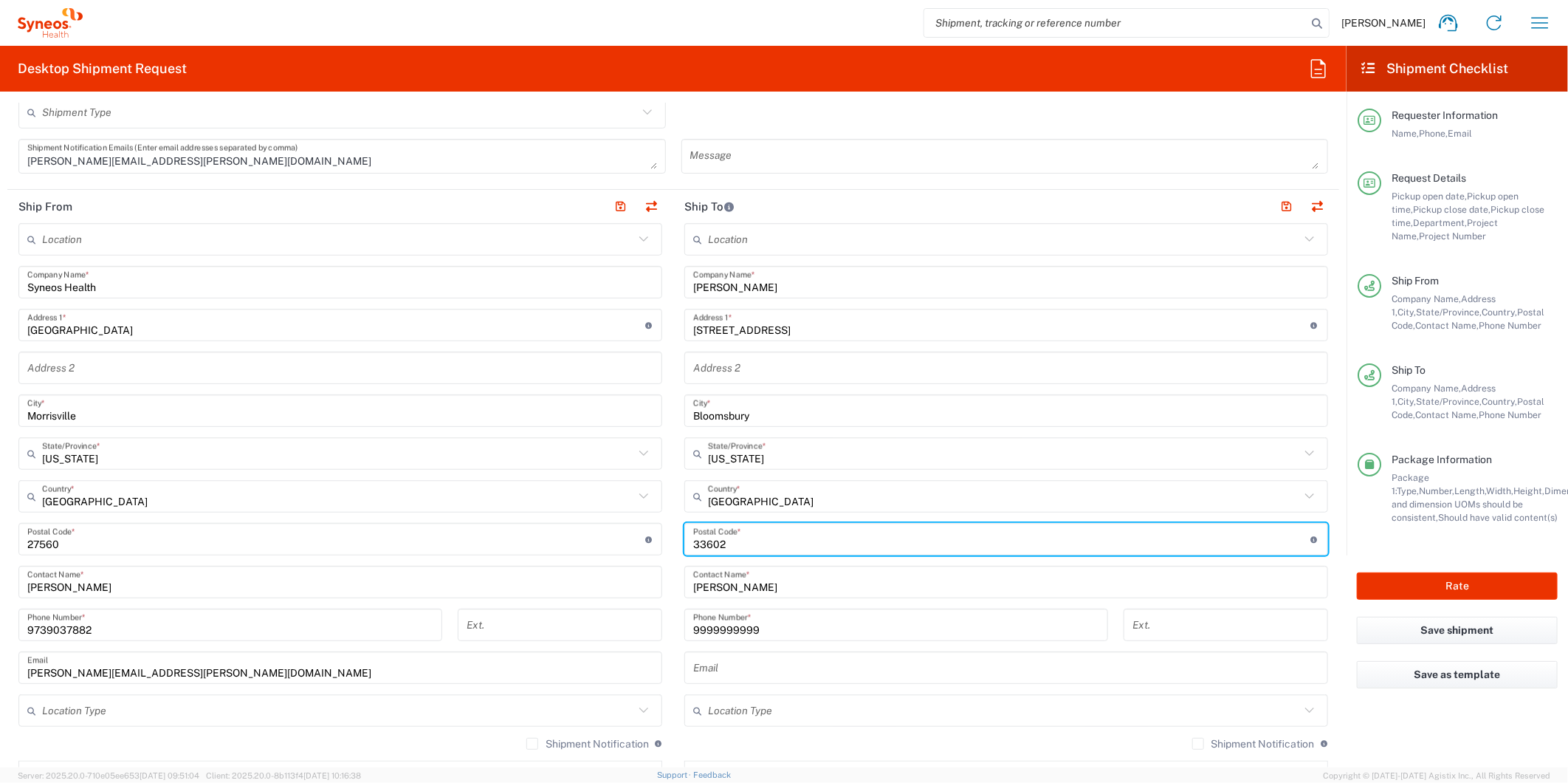
click at [906, 534] on input "undefined" at bounding box center [1001, 539] width 617 height 26
paste input "08804"
type input "08804"
click at [1456, 596] on button "Rate" at bounding box center [1457, 586] width 201 height 27
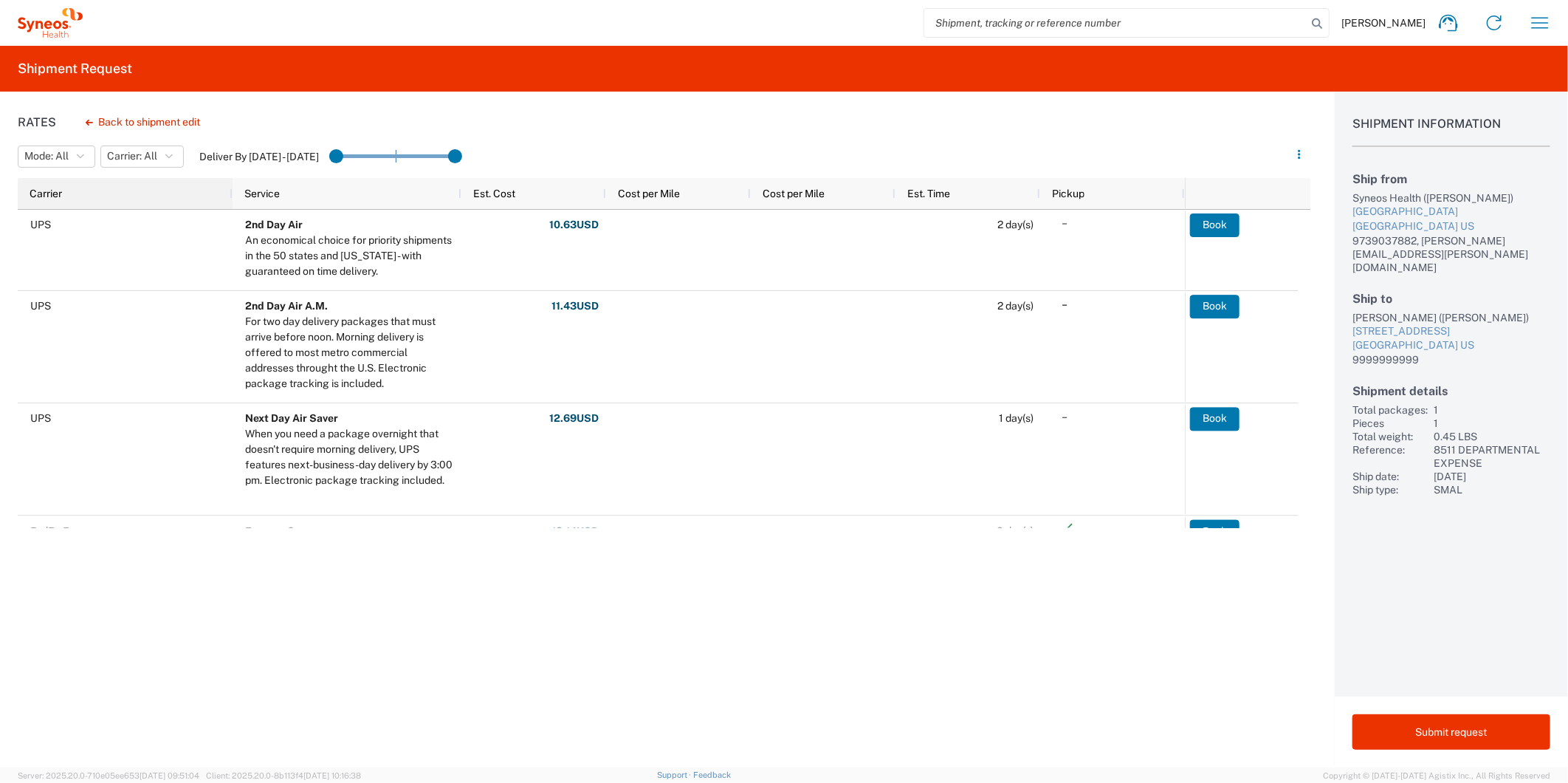
click at [135, 192] on div "Carrier" at bounding box center [128, 193] width 197 height 24
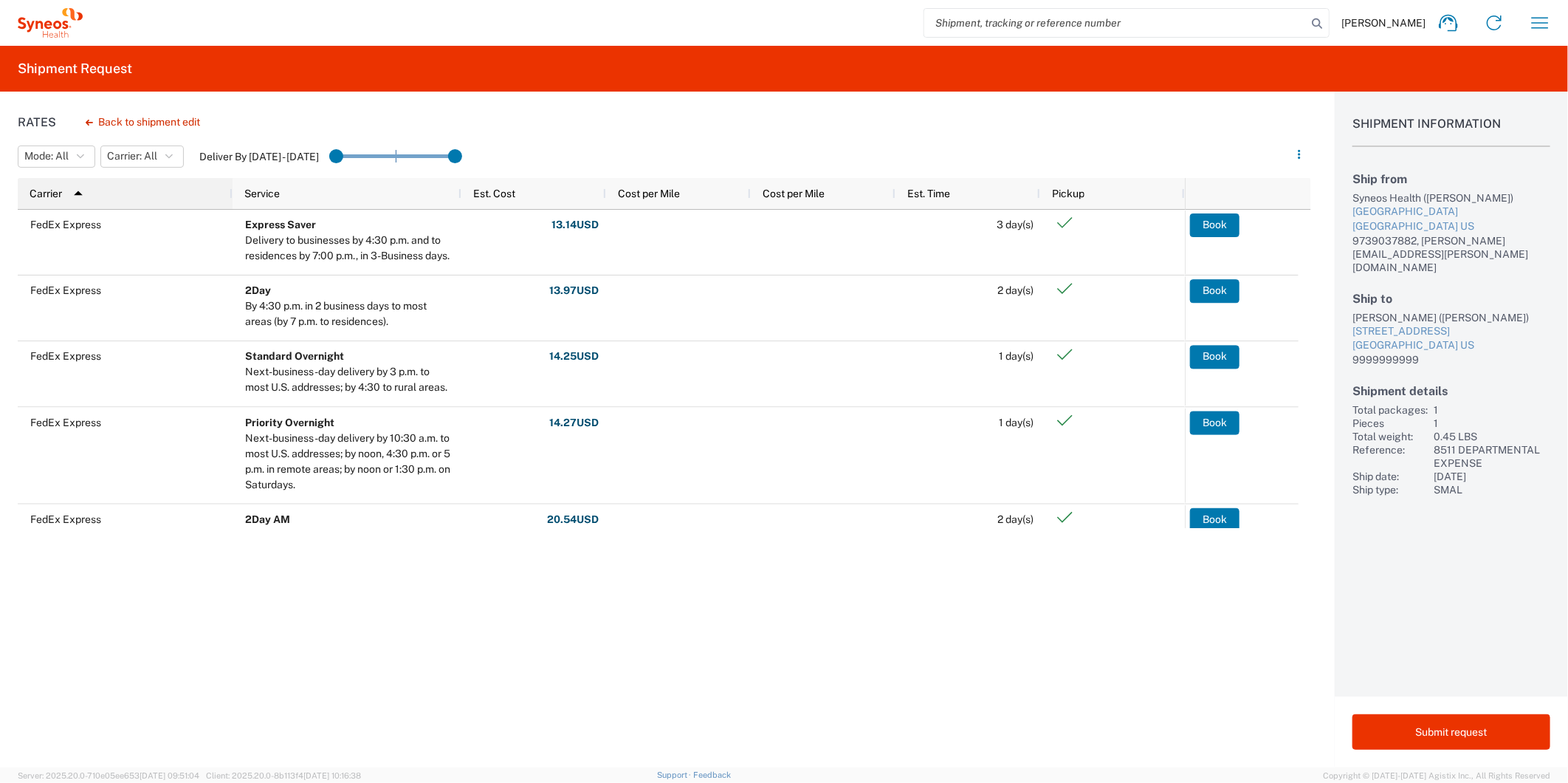
click at [136, 190] on div "Carrier 1" at bounding box center [128, 193] width 197 height 24
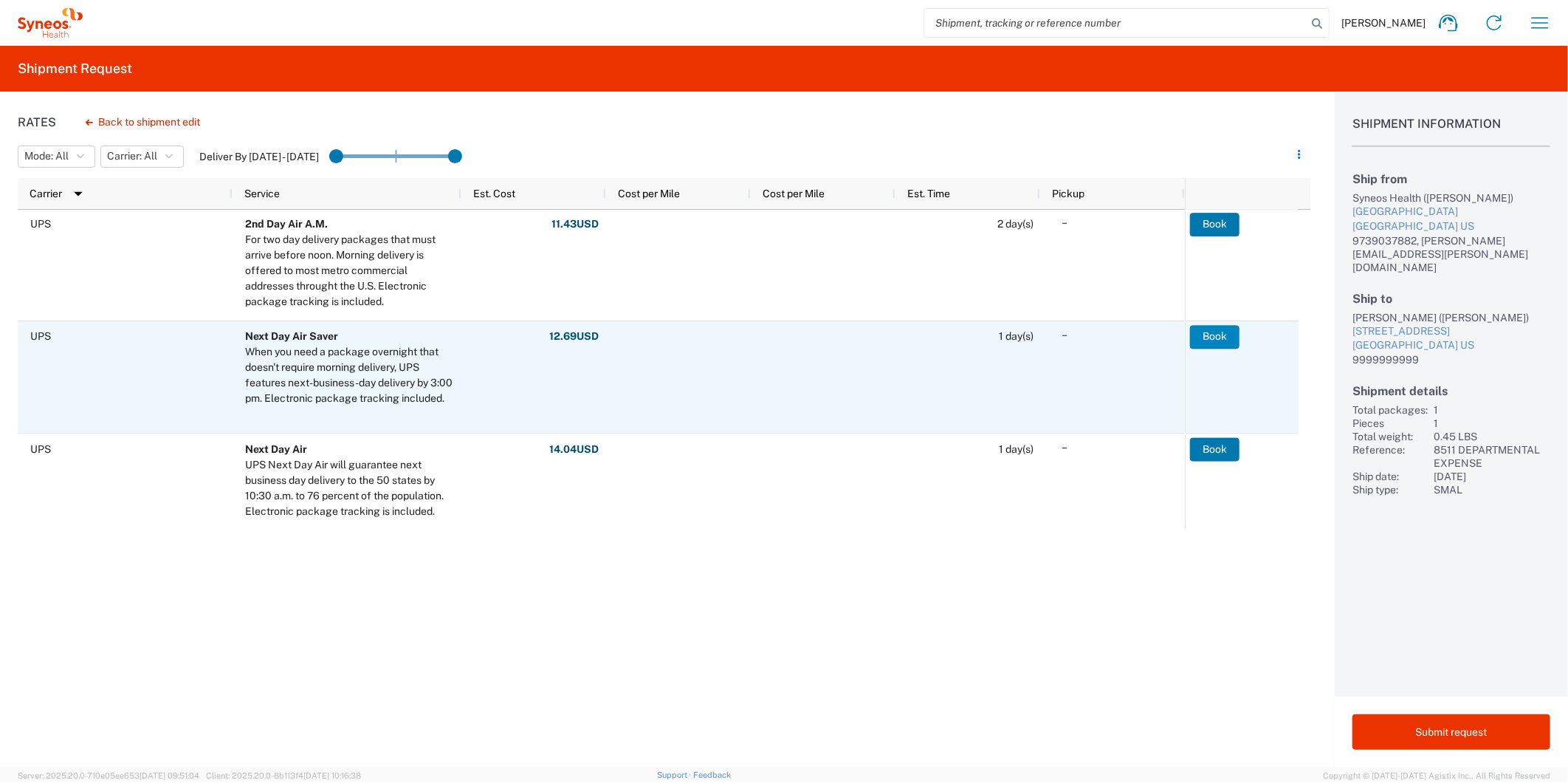
click at [1203, 330] on button "Book" at bounding box center [1214, 336] width 49 height 24
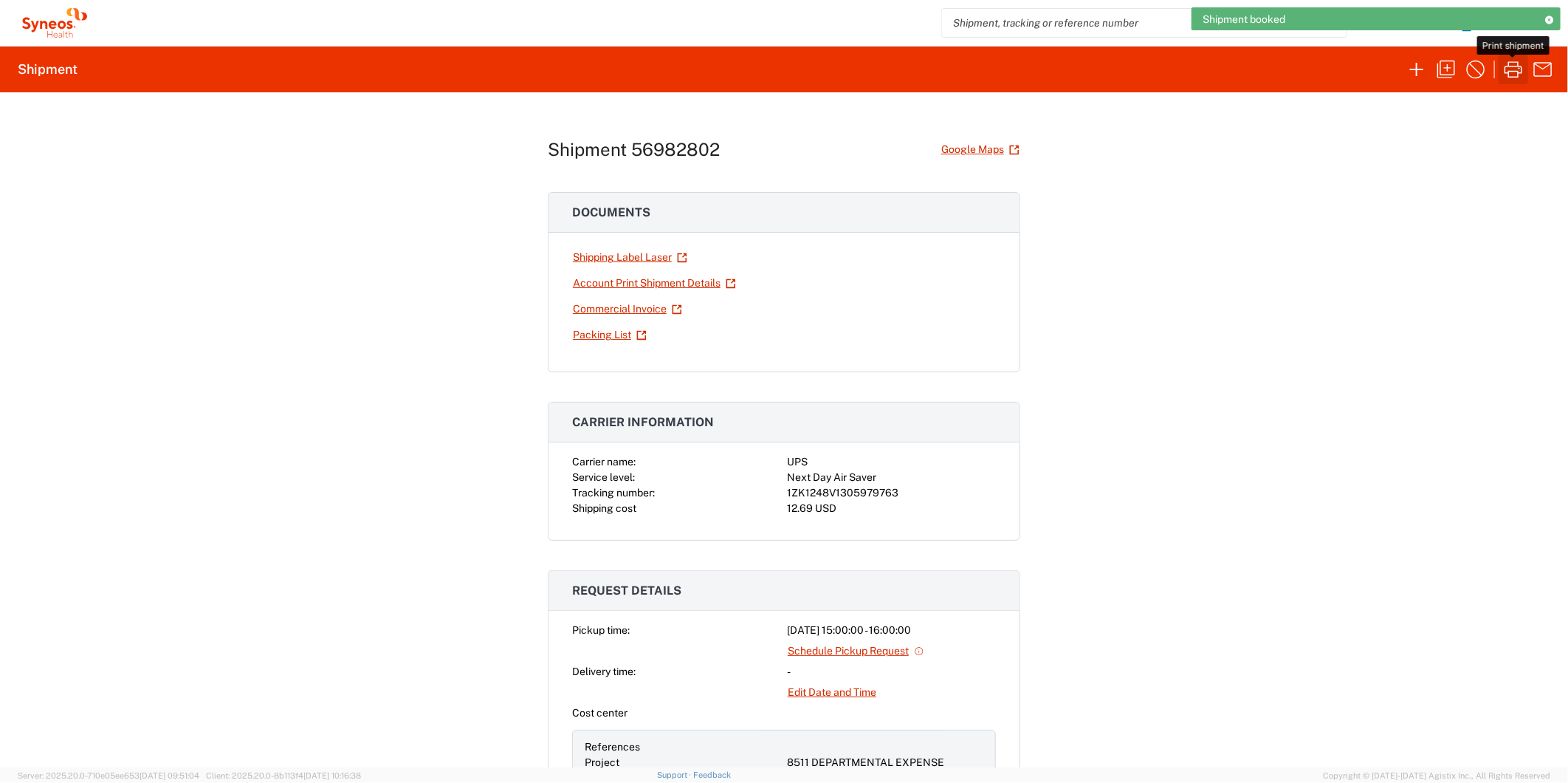
click at [1505, 66] on icon "button" at bounding box center [1512, 69] width 24 height 24
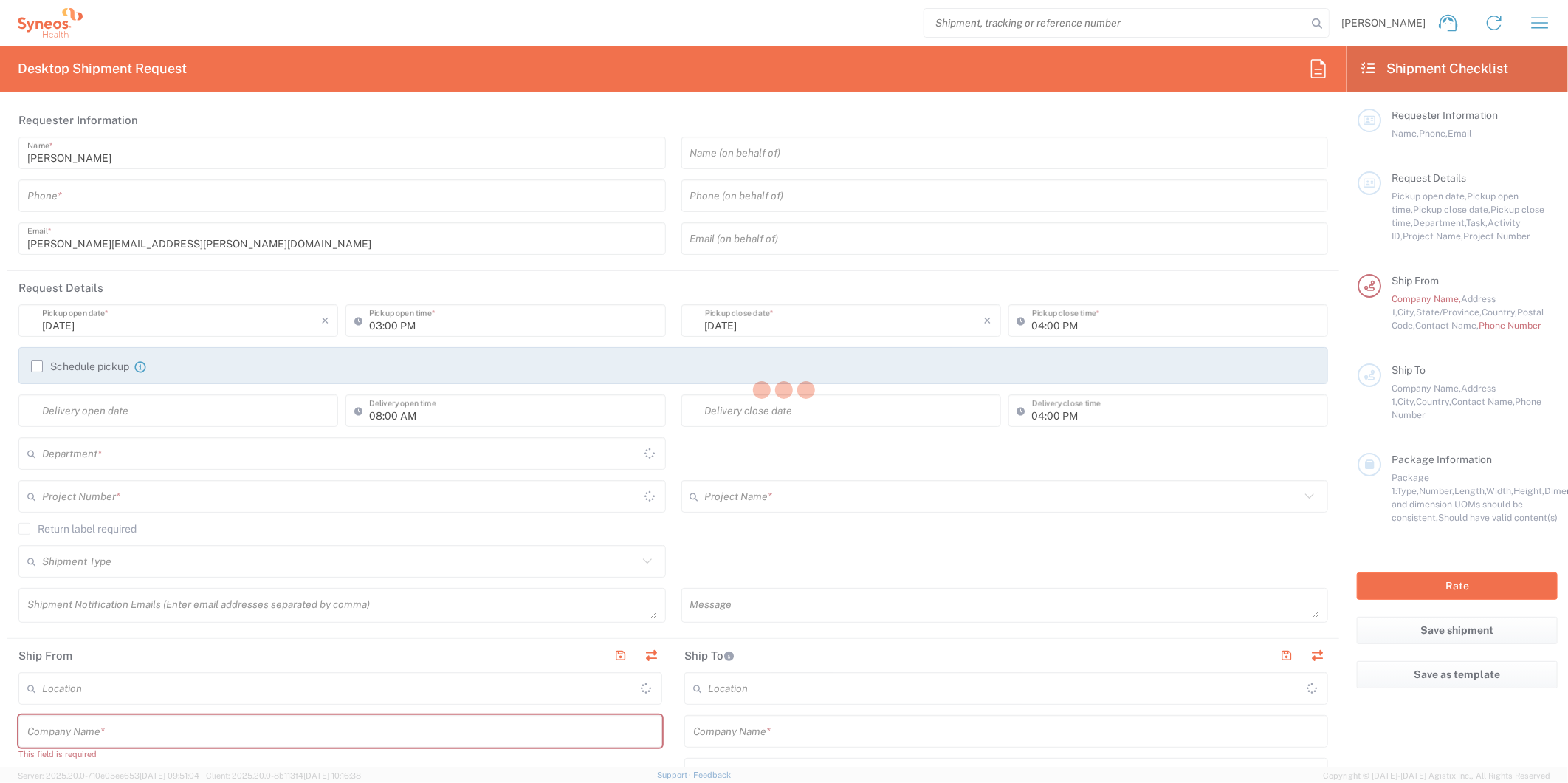
type input "8511"
type input "[US_STATE]"
type input "[GEOGRAPHIC_DATA]"
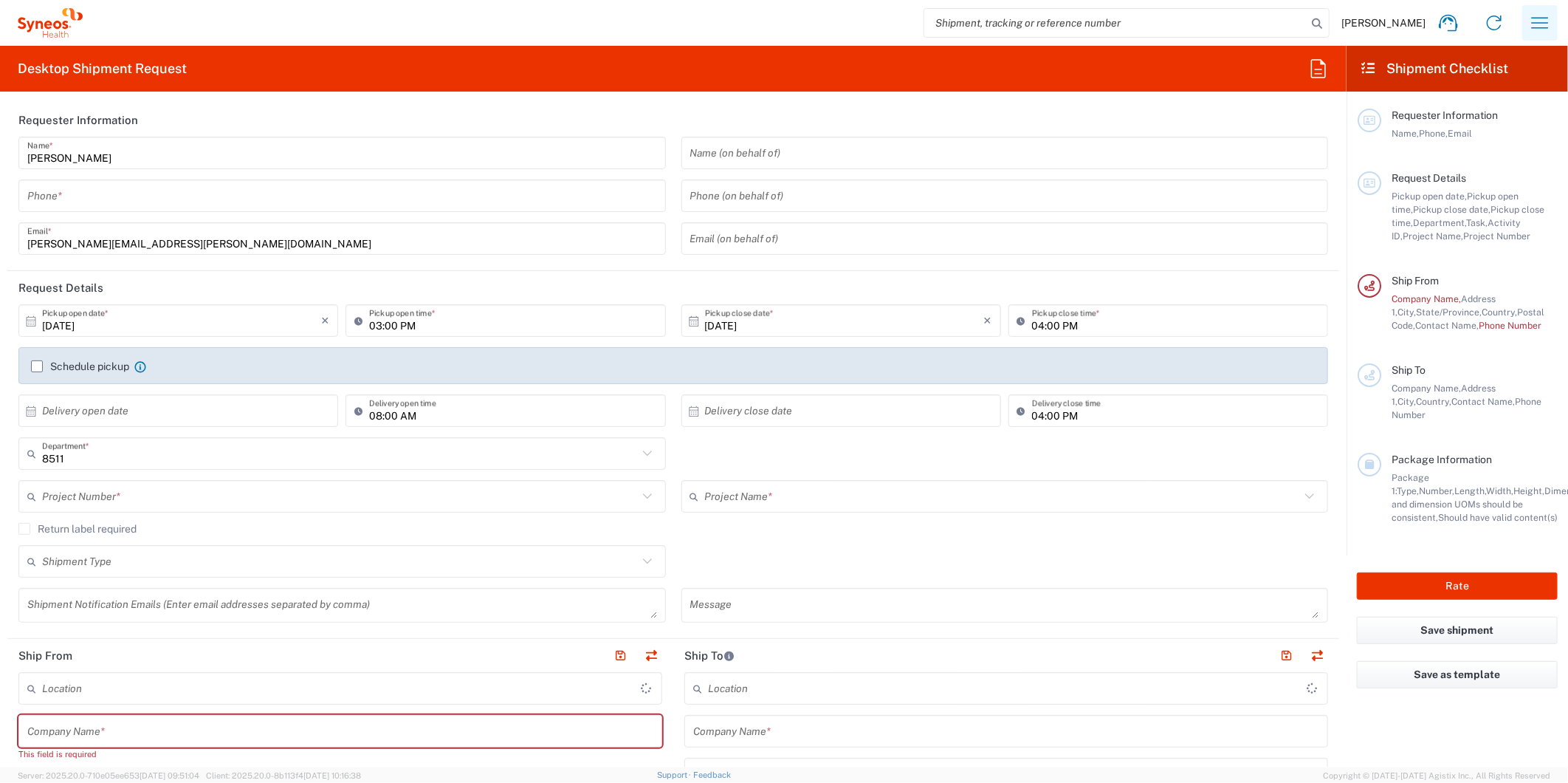
click at [1551, 30] on icon "button" at bounding box center [1539, 23] width 24 height 24
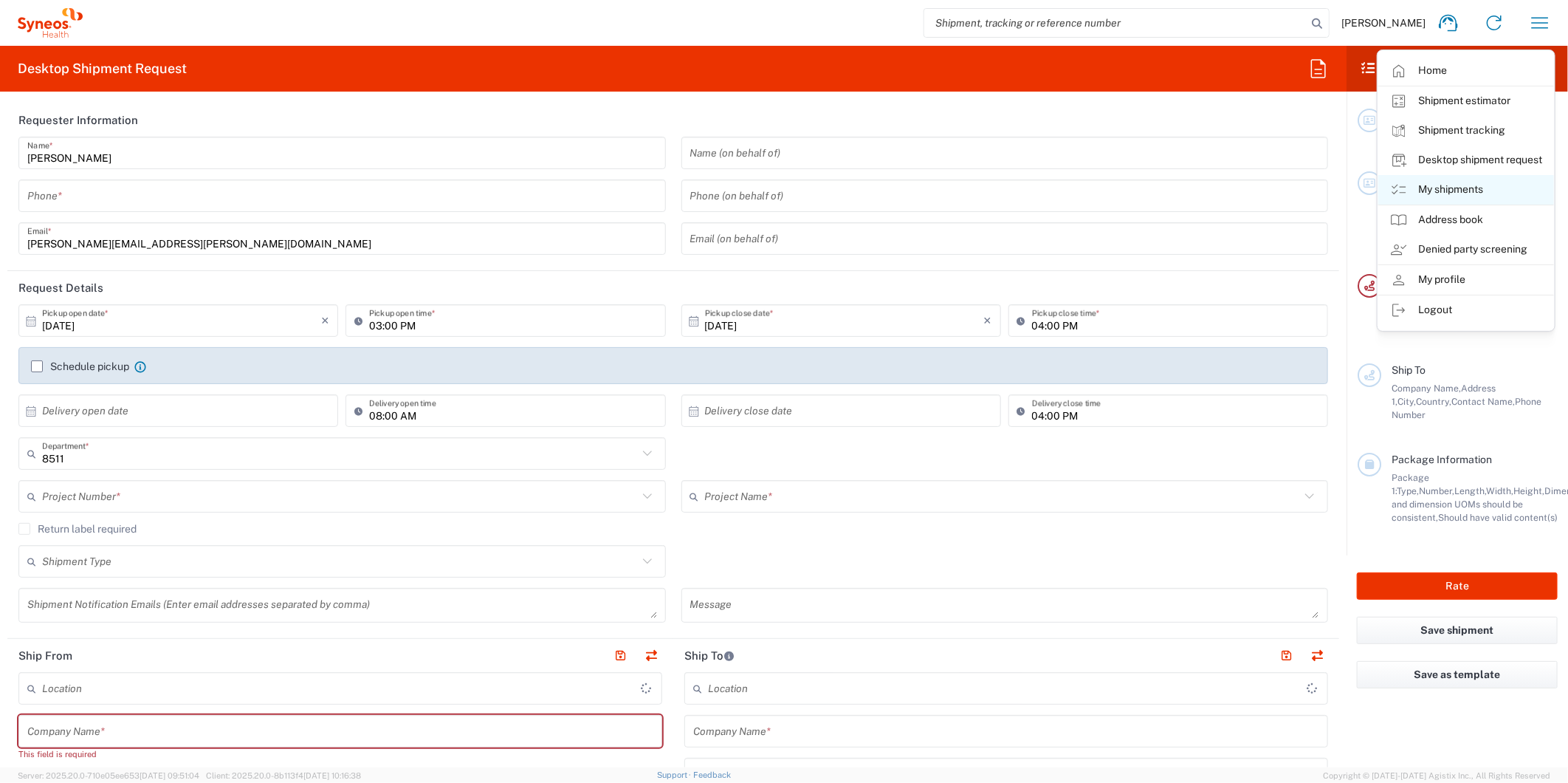
click at [1452, 188] on link "My shipments" at bounding box center [1465, 189] width 176 height 30
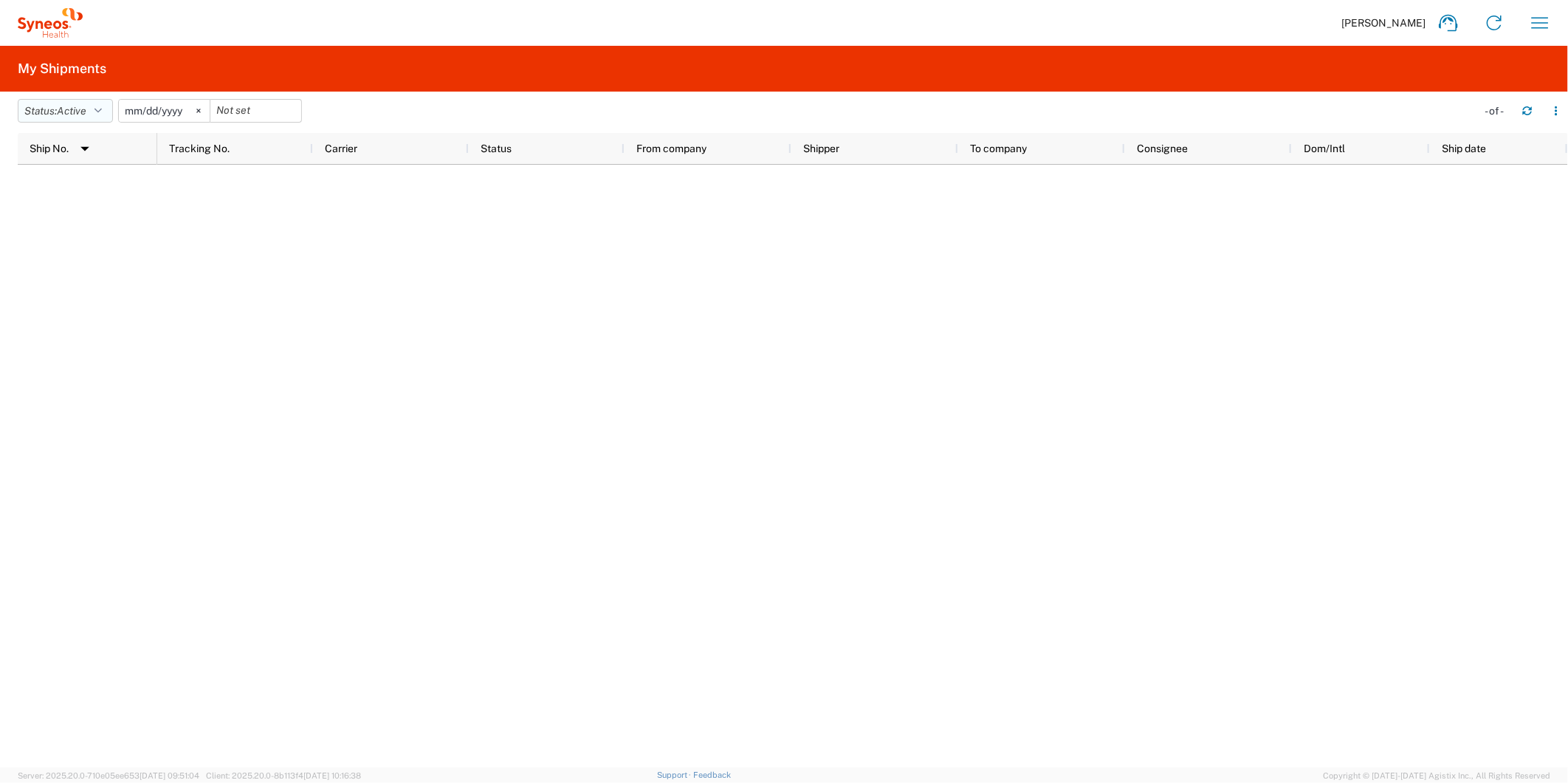
click at [101, 106] on icon "button" at bounding box center [98, 110] width 8 height 11
click at [101, 181] on span "All" at bounding box center [104, 188] width 172 height 23
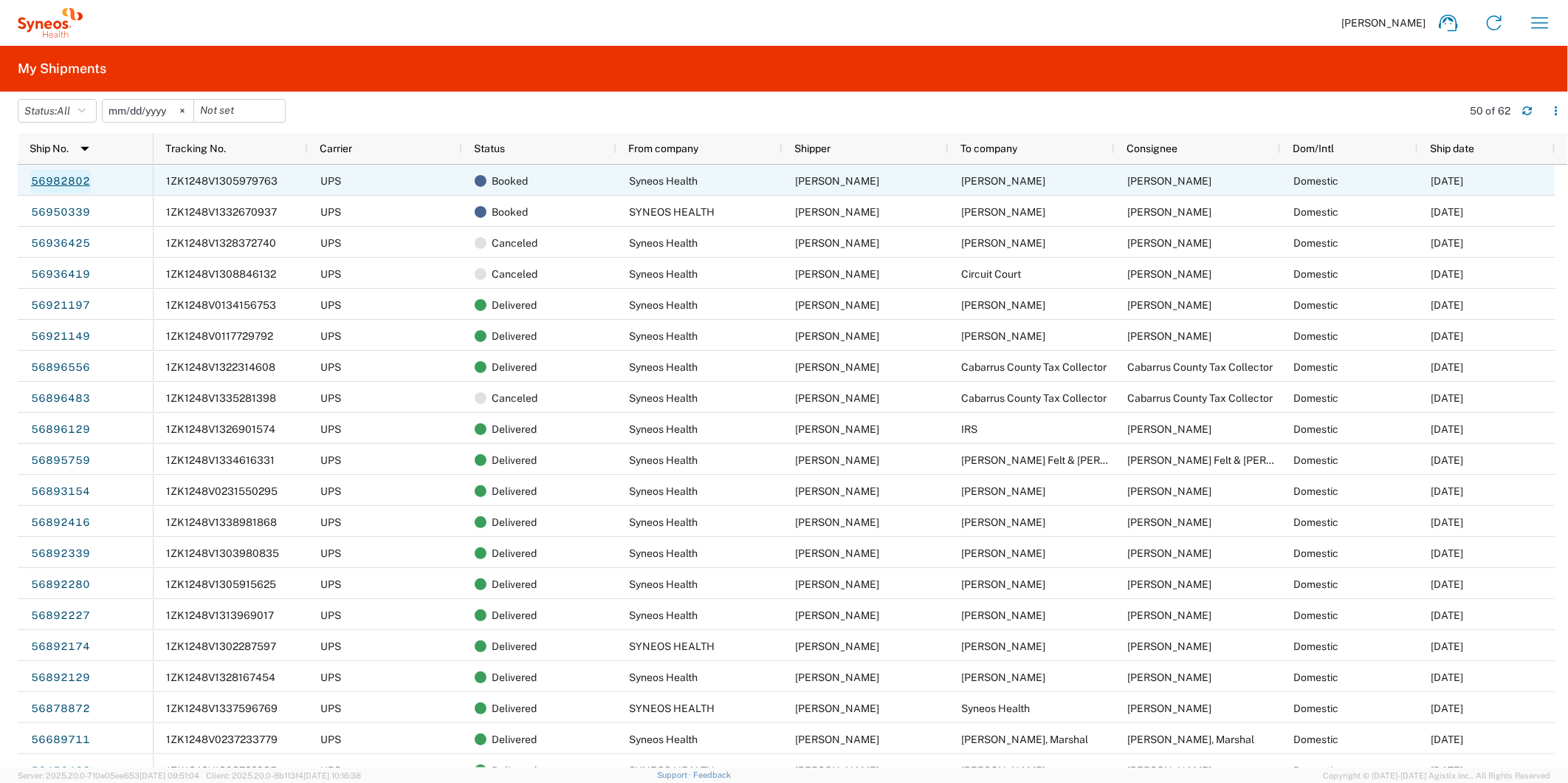
click at [49, 176] on link "56982802" at bounding box center [60, 182] width 60 height 24
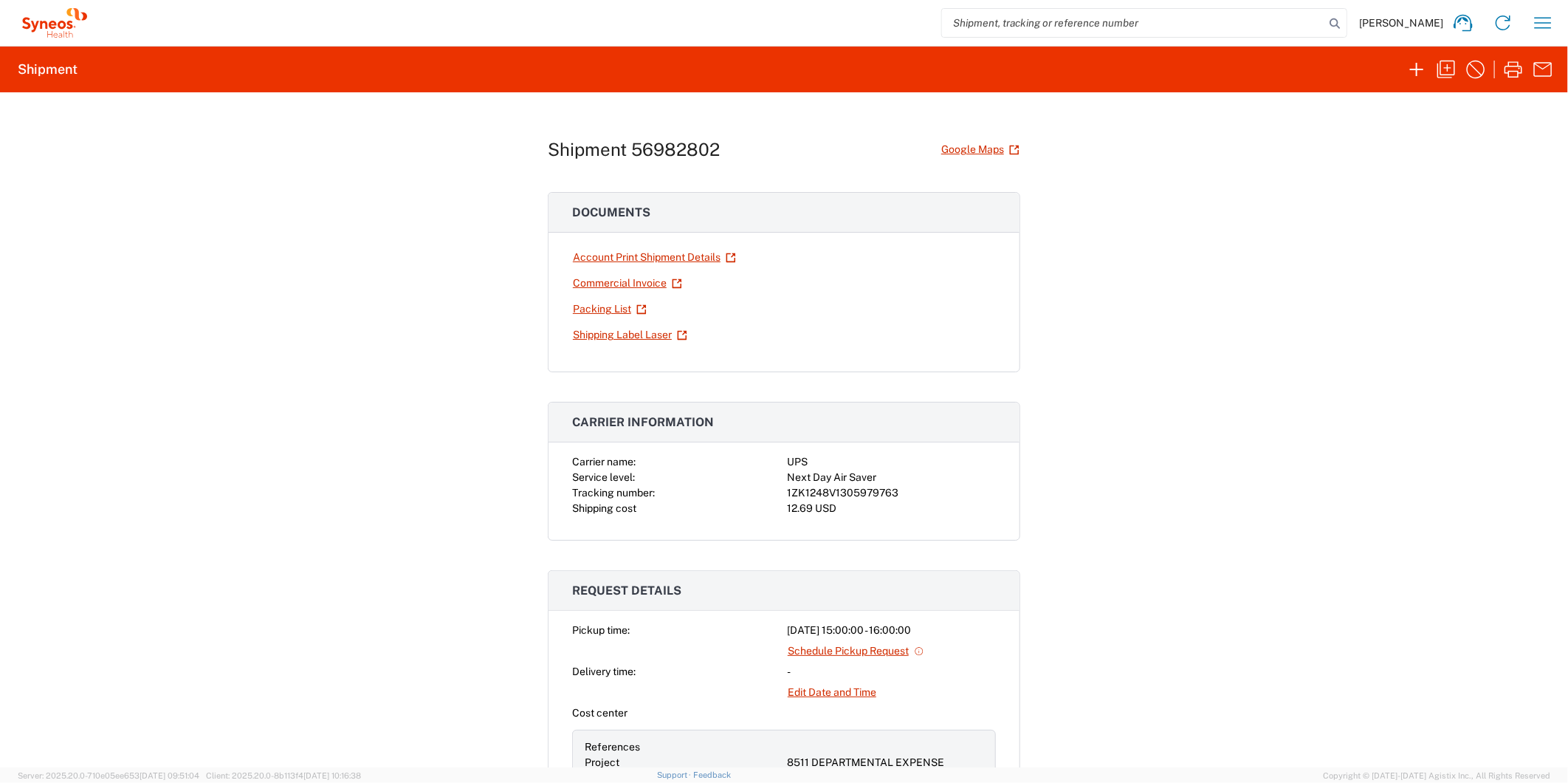
click at [823, 489] on div "1ZK1248V1305979763" at bounding box center [891, 493] width 209 height 15
copy div "1ZK1248V1305979763"
